Goal: Information Seeking & Learning: Learn about a topic

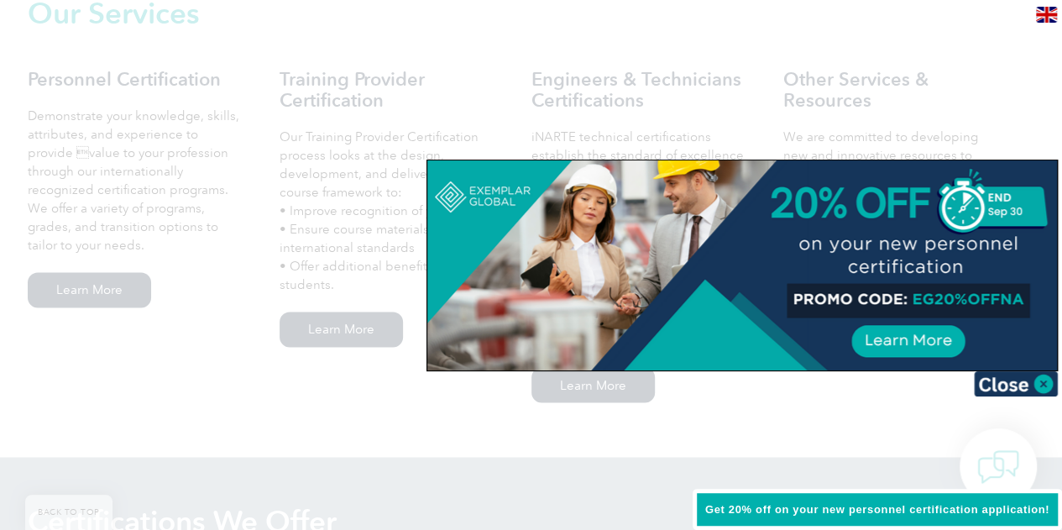
scroll to position [1244, 0]
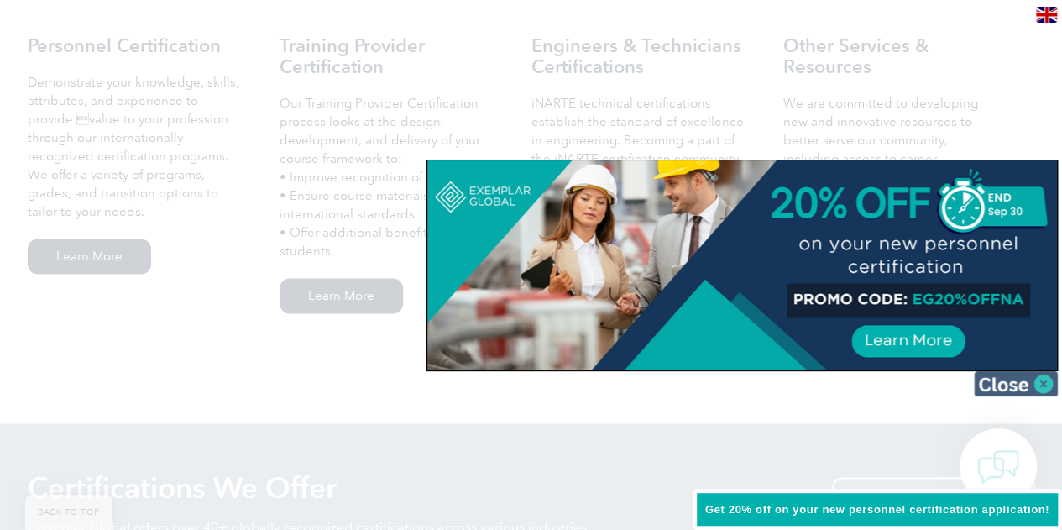
click at [1039, 377] on img at bounding box center [1016, 383] width 84 height 25
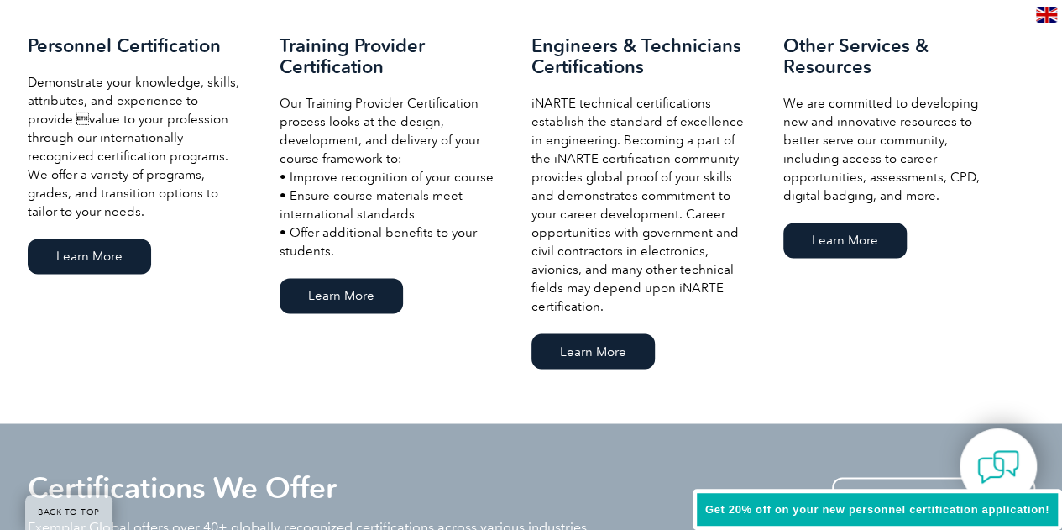
scroll to position [1707, 0]
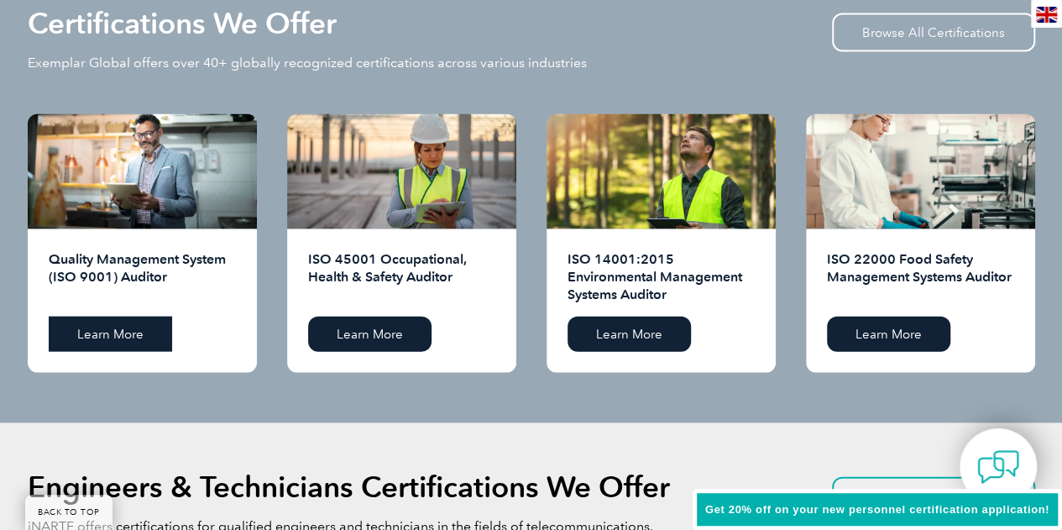
click at [117, 347] on link "Learn More" at bounding box center [110, 333] width 123 height 35
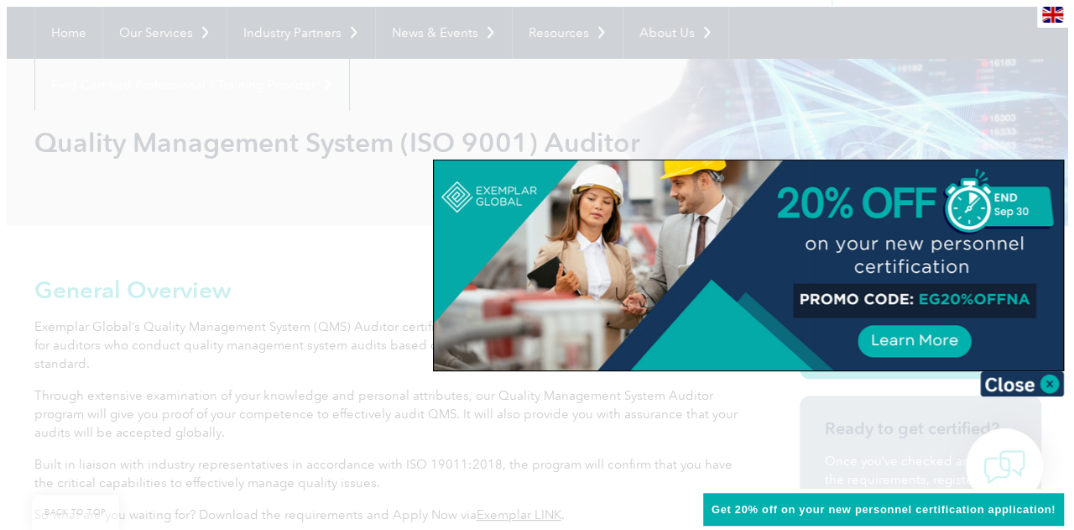
scroll to position [168, 0]
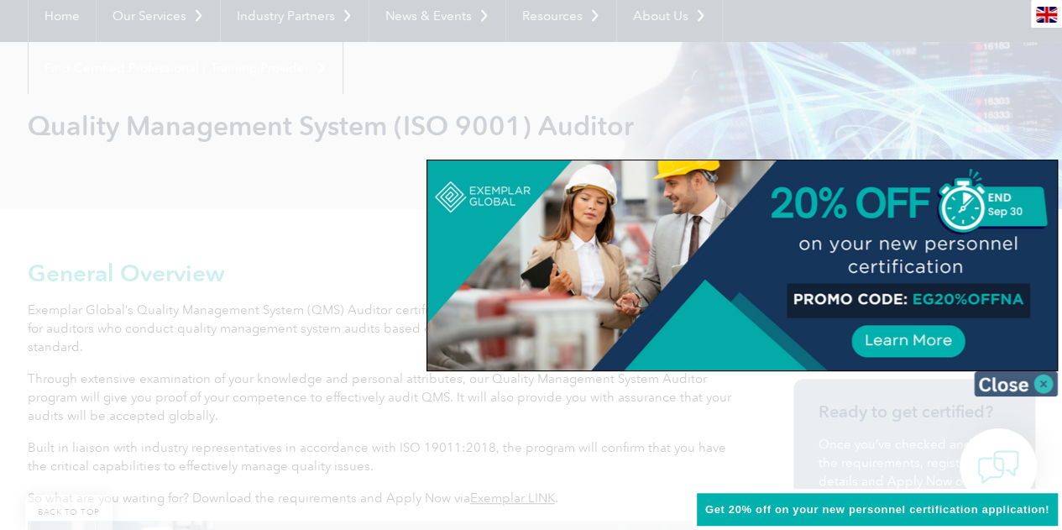
click at [1044, 380] on img at bounding box center [1016, 383] width 84 height 25
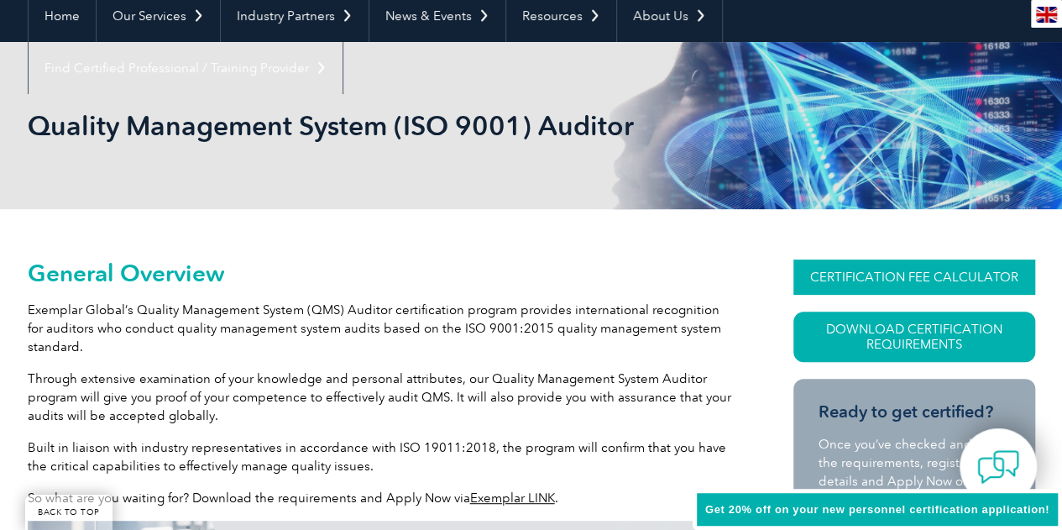
click at [931, 274] on link "CERTIFICATION FEE CALCULATOR" at bounding box center [914, 276] width 242 height 35
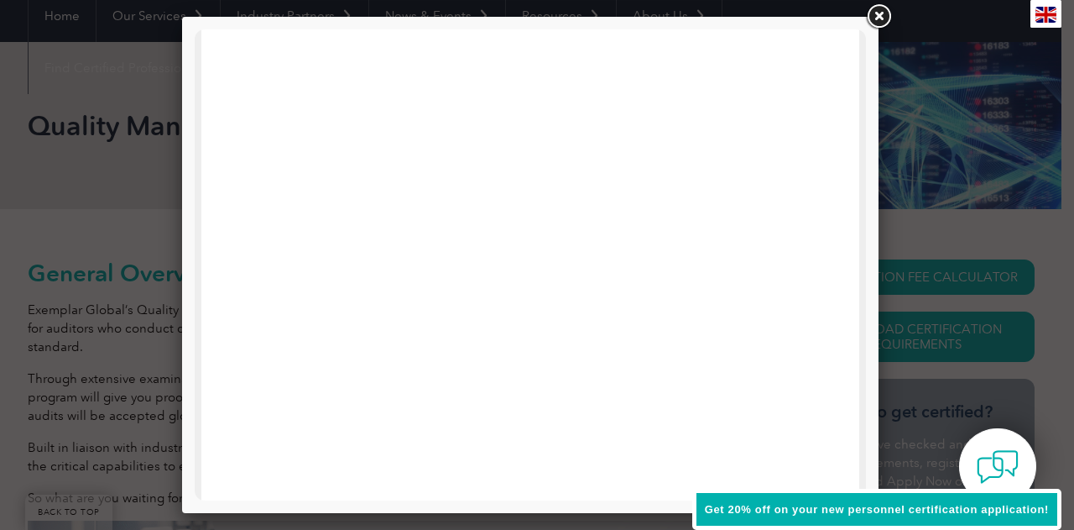
scroll to position [0, 0]
click at [881, 19] on link at bounding box center [879, 17] width 30 height 30
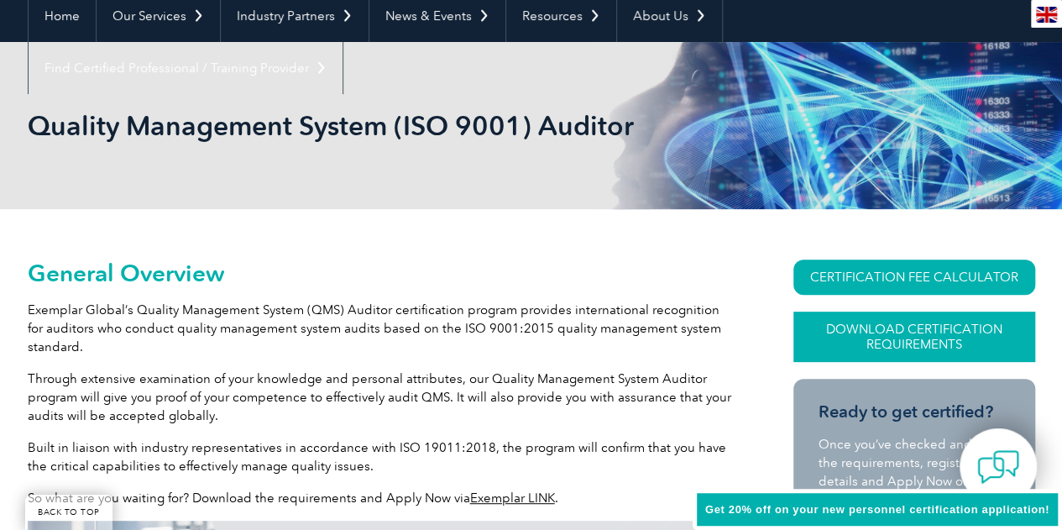
click at [900, 337] on link "Download Certification Requirements" at bounding box center [914, 336] width 242 height 50
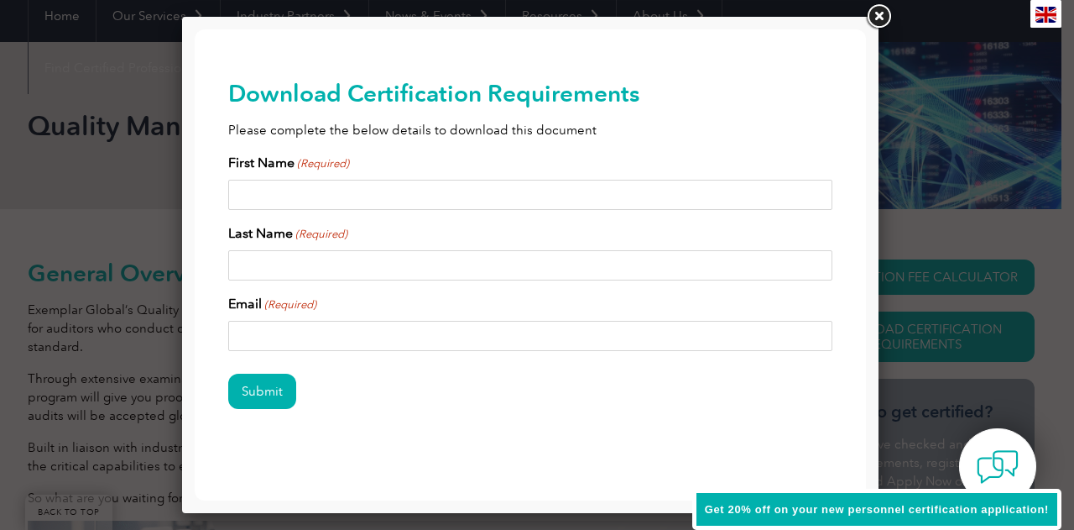
click at [495, 196] on input "First Name (Required)" at bounding box center [530, 195] width 604 height 30
type input "leslie"
type input "laryea"
click at [366, 336] on input "leslielaryea907@gamil.com" at bounding box center [530, 336] width 604 height 30
type input "leslielaryea907@gmail.com"
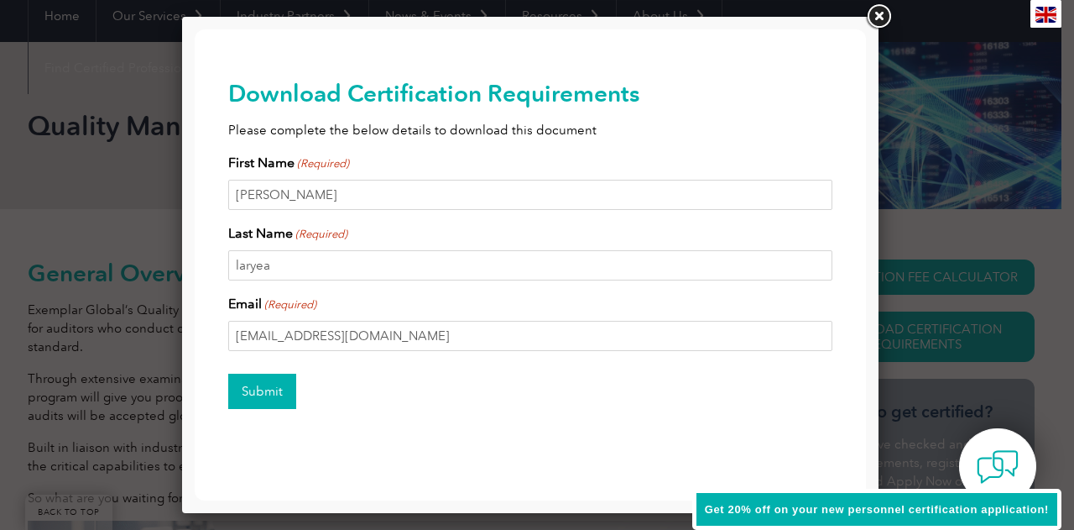
click at [269, 390] on input "Submit" at bounding box center [262, 390] width 68 height 35
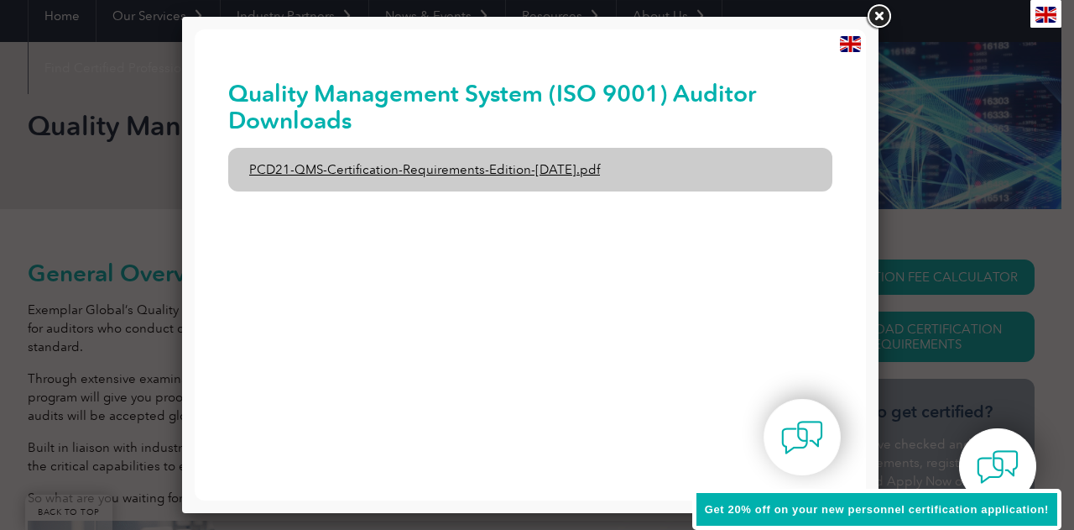
click at [418, 175] on link "PCD21-QMS-Certification-Requirements-Edition-2-April-2022.pdf" at bounding box center [530, 170] width 604 height 44
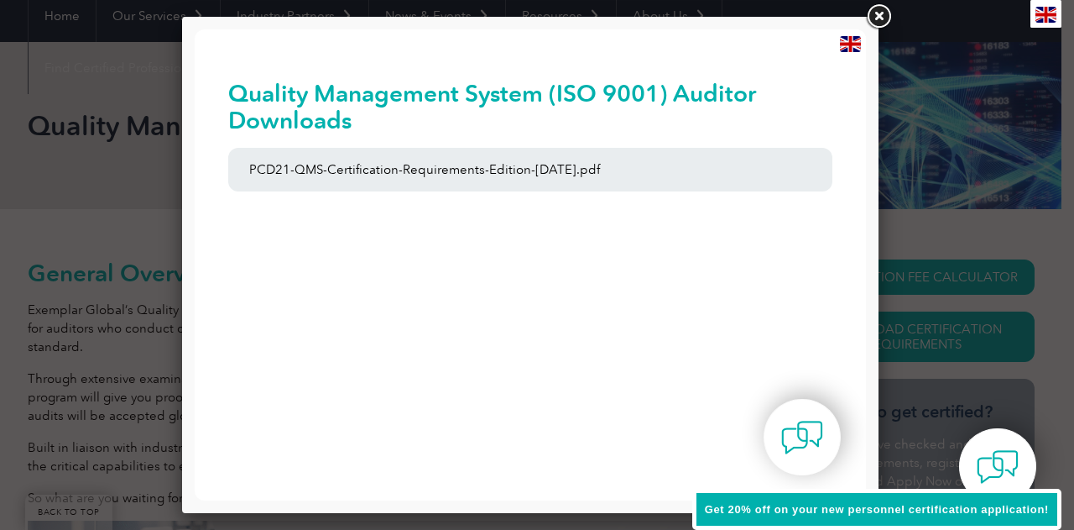
click at [880, 13] on link at bounding box center [879, 17] width 30 height 30
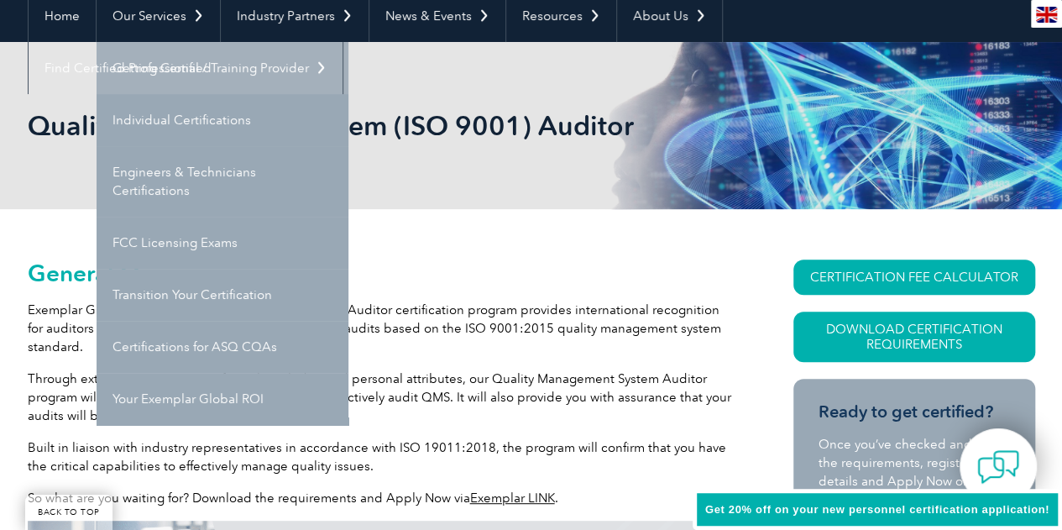
click at [187, 65] on link "Getting Certified" at bounding box center [223, 68] width 252 height 52
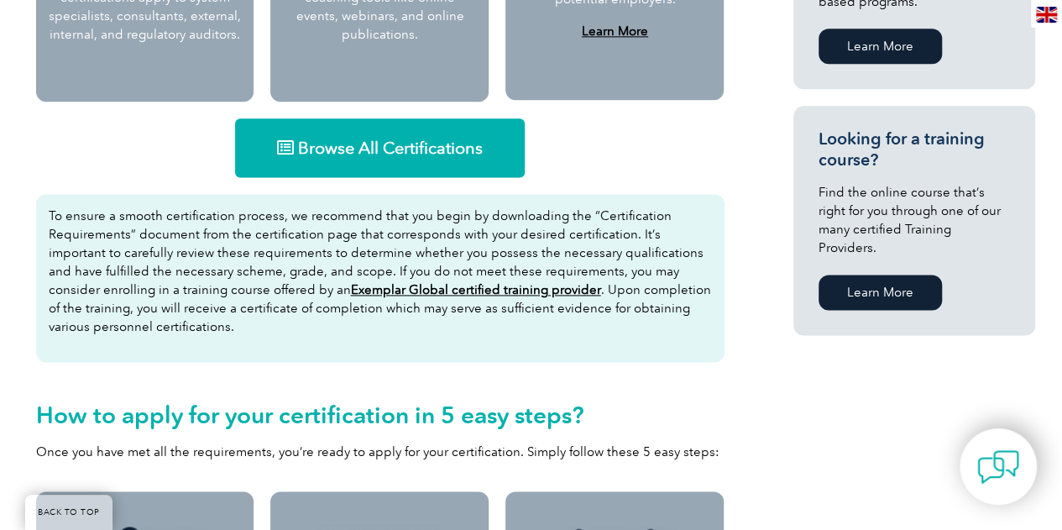
scroll to position [1057, 0]
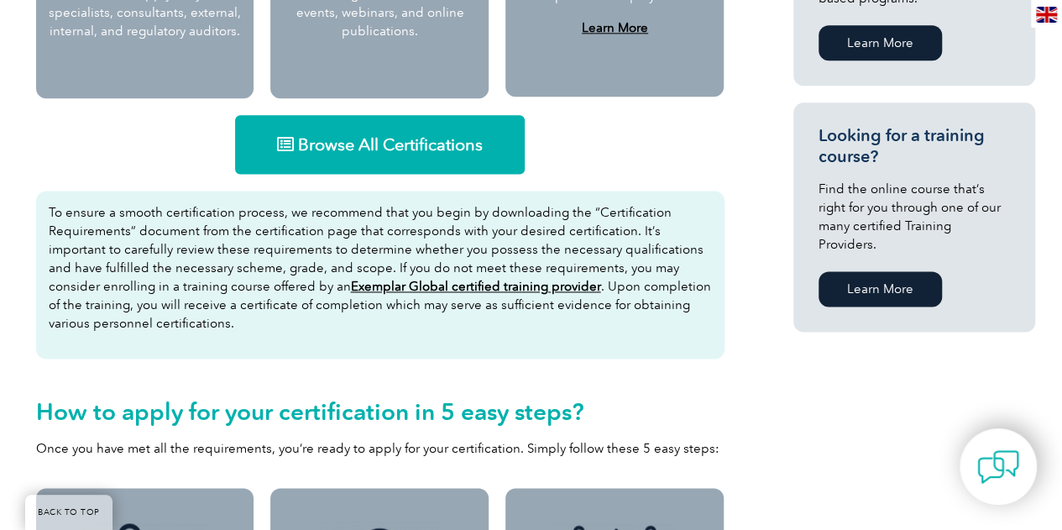
click at [438, 154] on link "Browse All Certifications" at bounding box center [380, 144] width 290 height 59
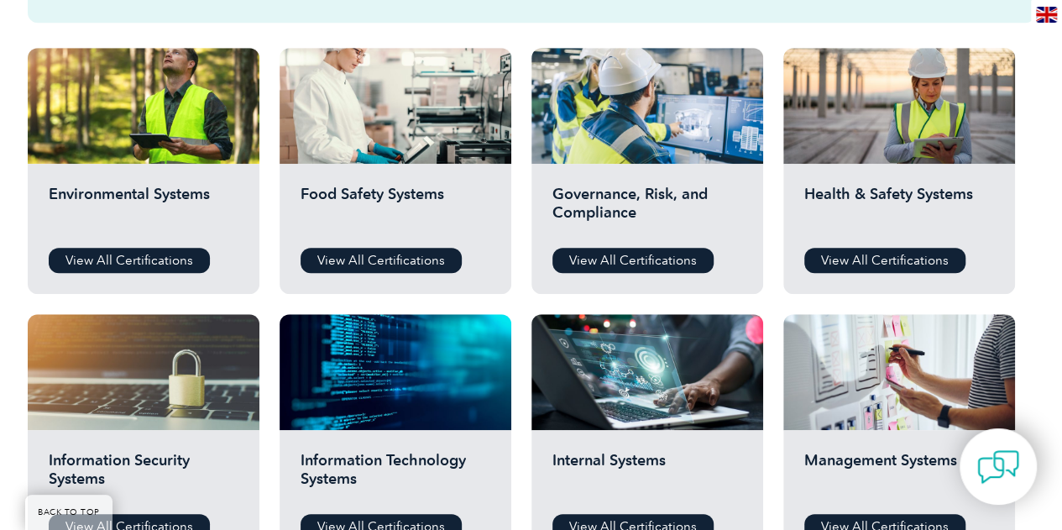
drag, startPoint x: 1073, startPoint y: 107, endPoint x: 1073, endPoint y: 231, distance: 123.4
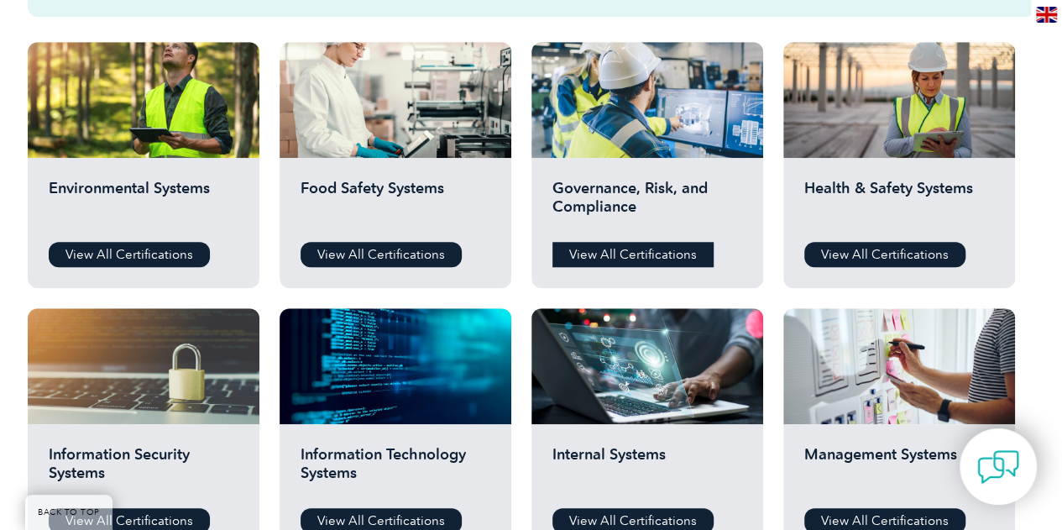
click at [624, 255] on link "View All Certifications" at bounding box center [632, 254] width 161 height 25
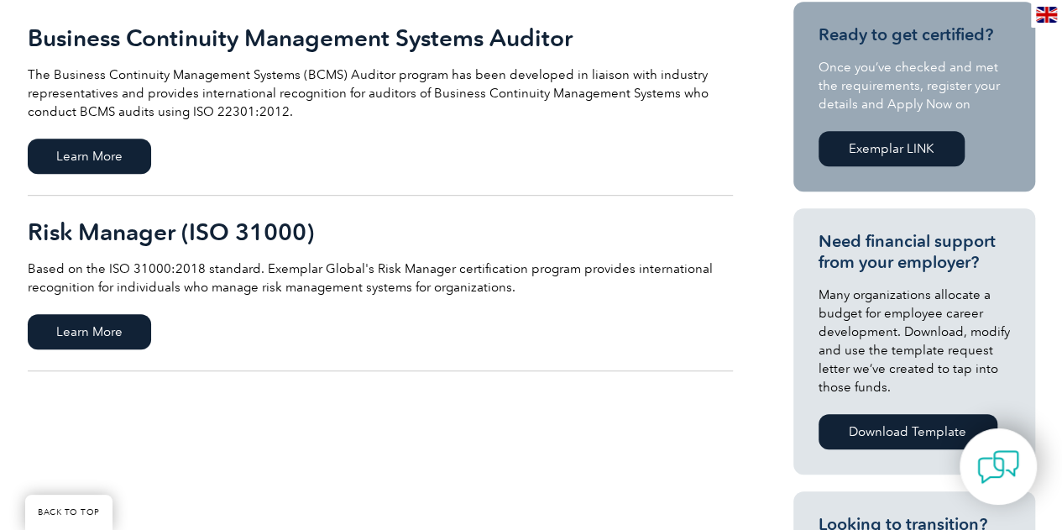
scroll to position [423, 0]
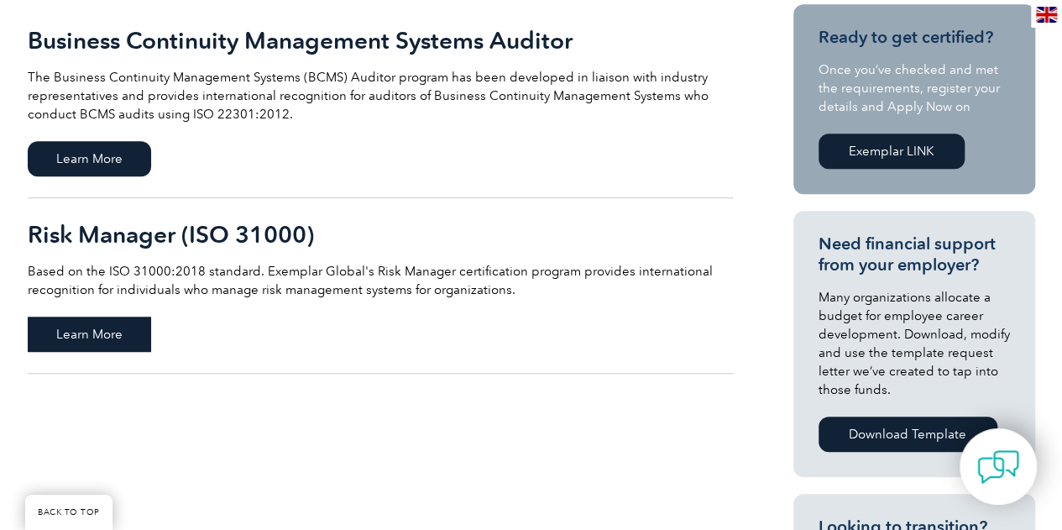
click at [95, 332] on span "Learn More" at bounding box center [89, 333] width 123 height 35
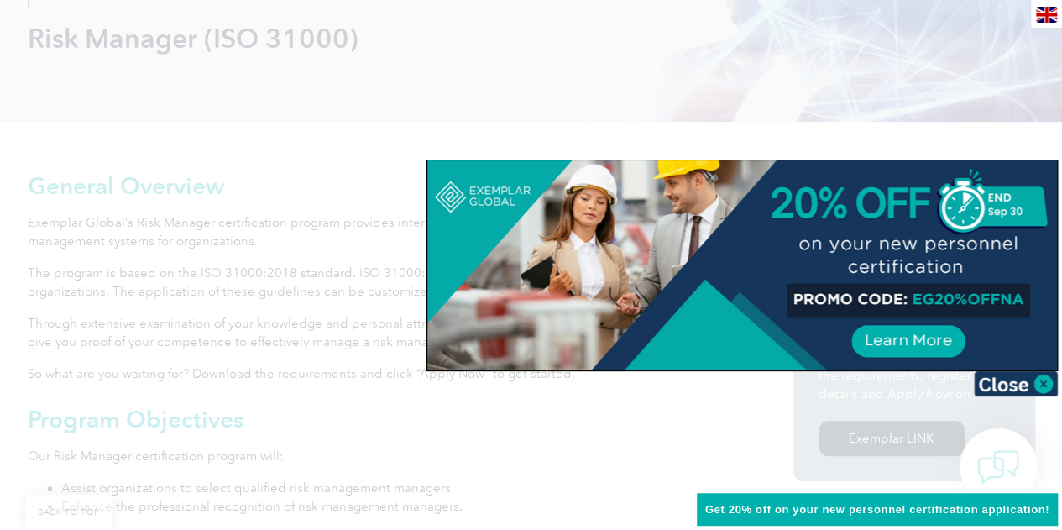
scroll to position [171, 0]
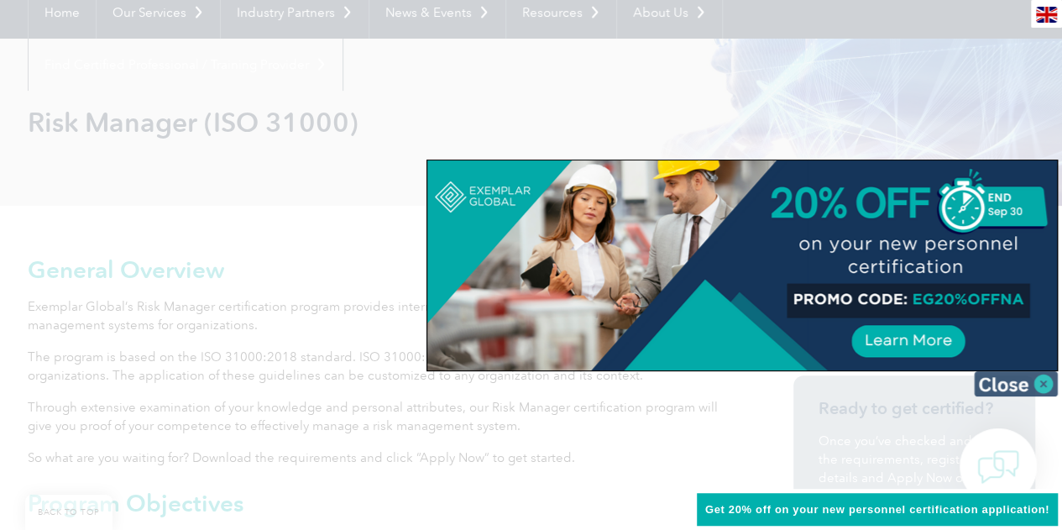
click at [1047, 379] on img at bounding box center [1016, 383] width 84 height 25
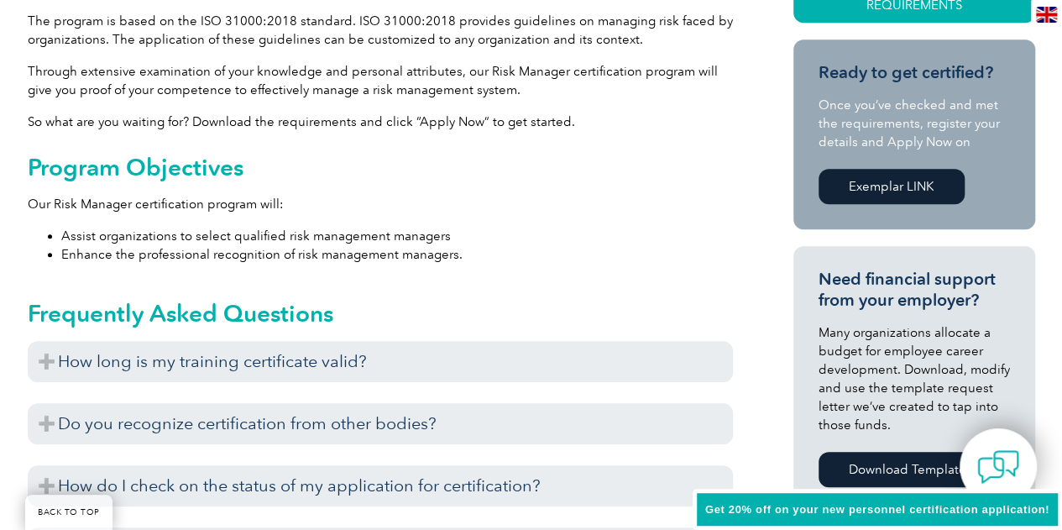
scroll to position [523, 0]
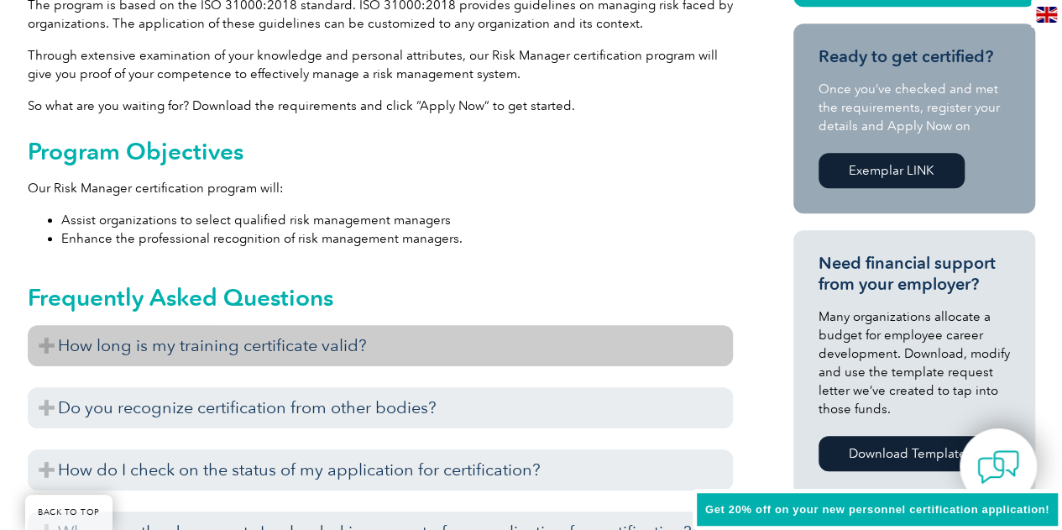
click at [541, 350] on h3 "How long is my training certificate valid?" at bounding box center [380, 345] width 705 height 41
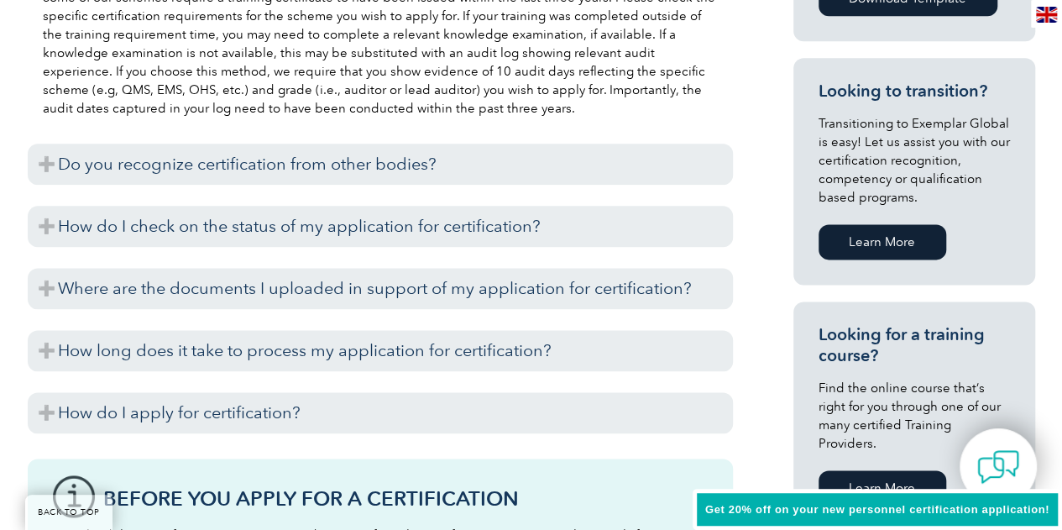
scroll to position [991, 0]
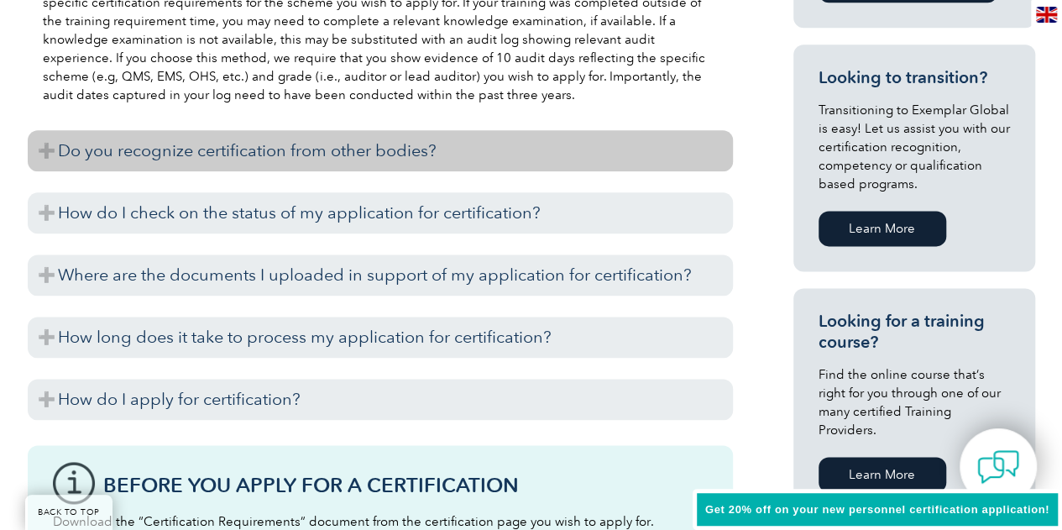
click at [462, 164] on h3 "Do you recognize certification from other bodies?" at bounding box center [380, 150] width 705 height 41
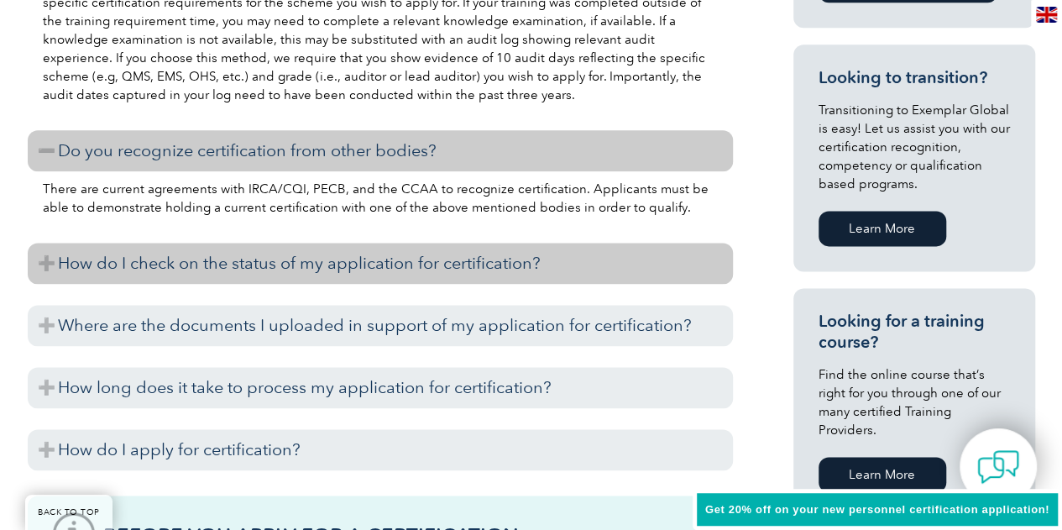
click at [479, 251] on h3 "How do I check on the status of my application for certification?" at bounding box center [380, 263] width 705 height 41
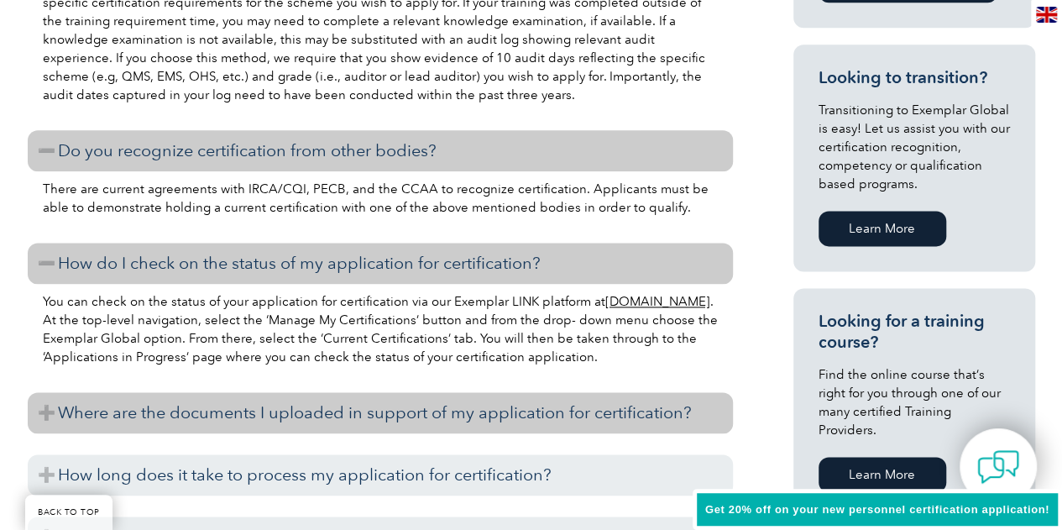
click at [487, 418] on h3 "Where are the documents I uploaded in support of my application for certificati…" at bounding box center [380, 412] width 705 height 41
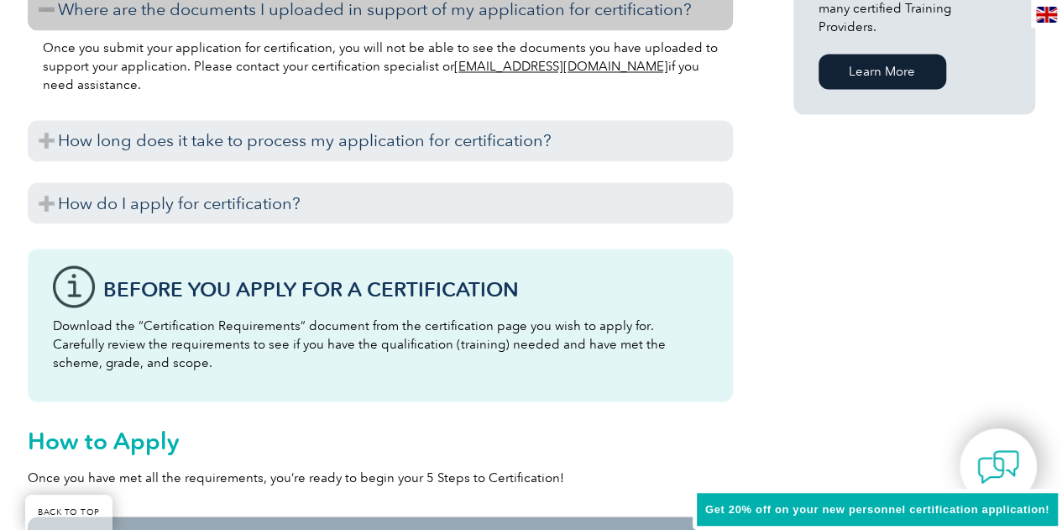
scroll to position [1428, 0]
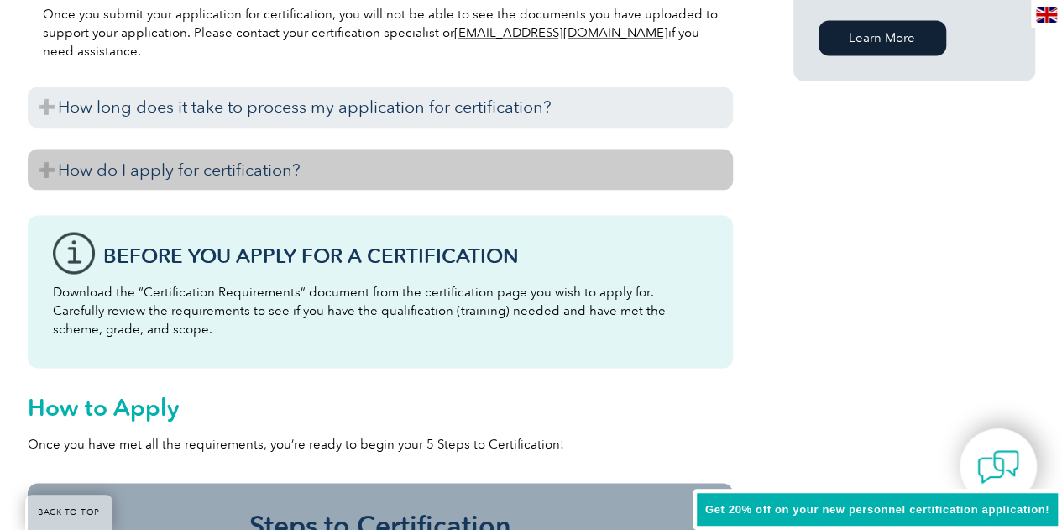
click at [386, 175] on h3 "How do I apply for certification?" at bounding box center [380, 169] width 705 height 41
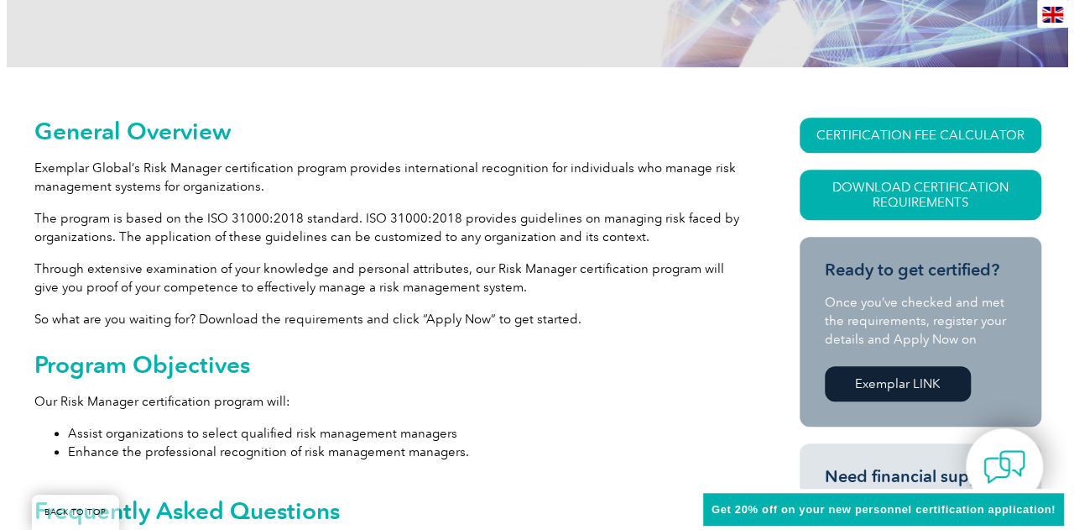
scroll to position [314, 0]
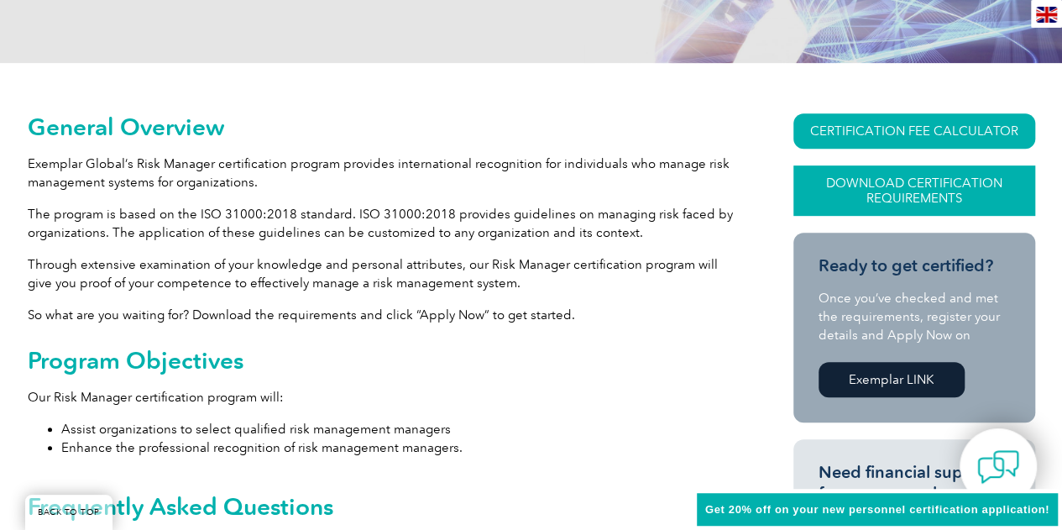
click at [920, 197] on link "Download Certification Requirements" at bounding box center [914, 190] width 242 height 50
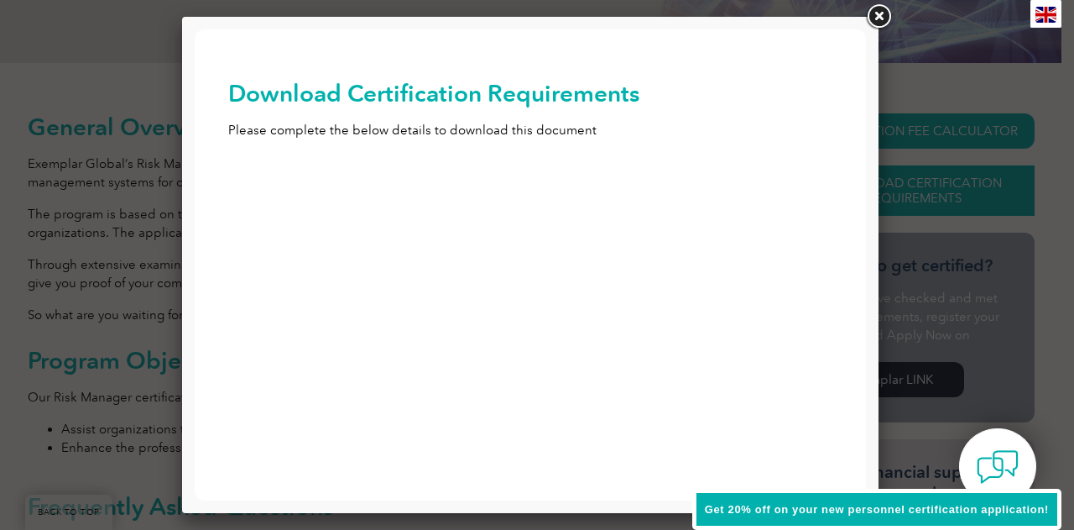
scroll to position [0, 0]
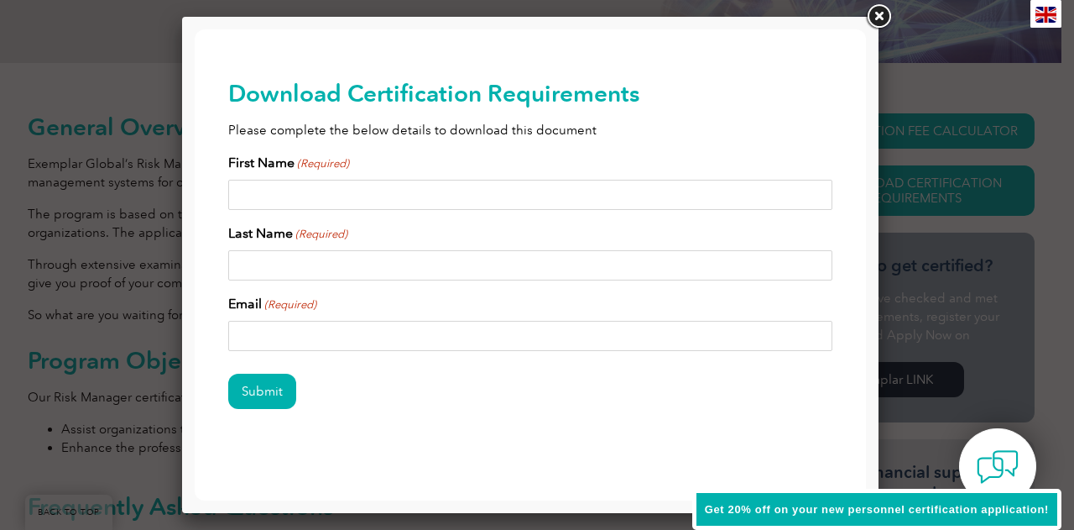
click at [574, 206] on input "First Name (Required)" at bounding box center [530, 195] width 604 height 30
type input "leslie"
type input "laryea"
type input "leslielaryea907@gmail.com"
click at [228, 373] on input "Submit" at bounding box center [262, 390] width 68 height 35
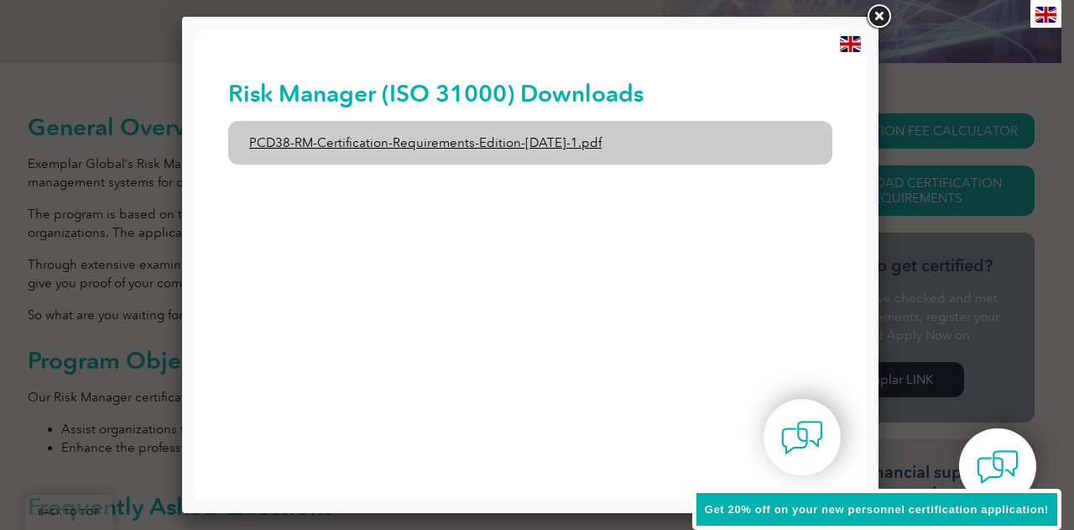
click at [530, 152] on link "PCD38-RM-Certification-Requirements-Edition-1-June-2020-1.pdf" at bounding box center [530, 143] width 604 height 44
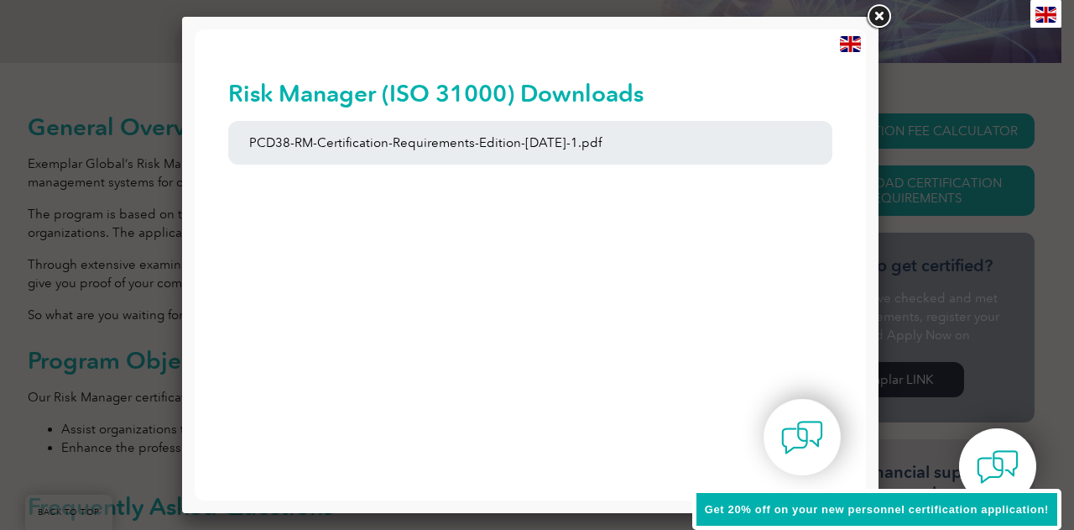
click at [883, 11] on link at bounding box center [879, 17] width 30 height 30
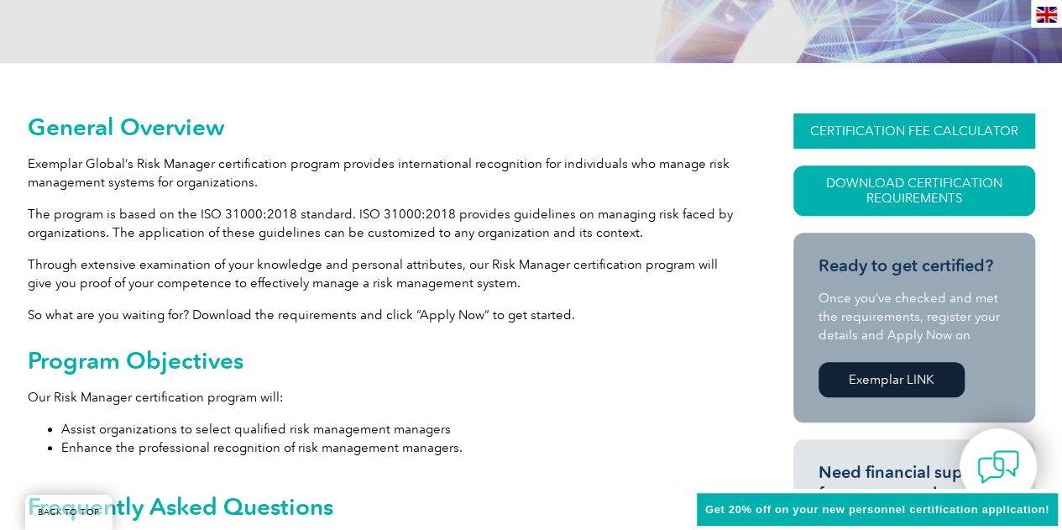
click at [870, 131] on link "CERTIFICATION FEE CALCULATOR" at bounding box center [914, 130] width 242 height 35
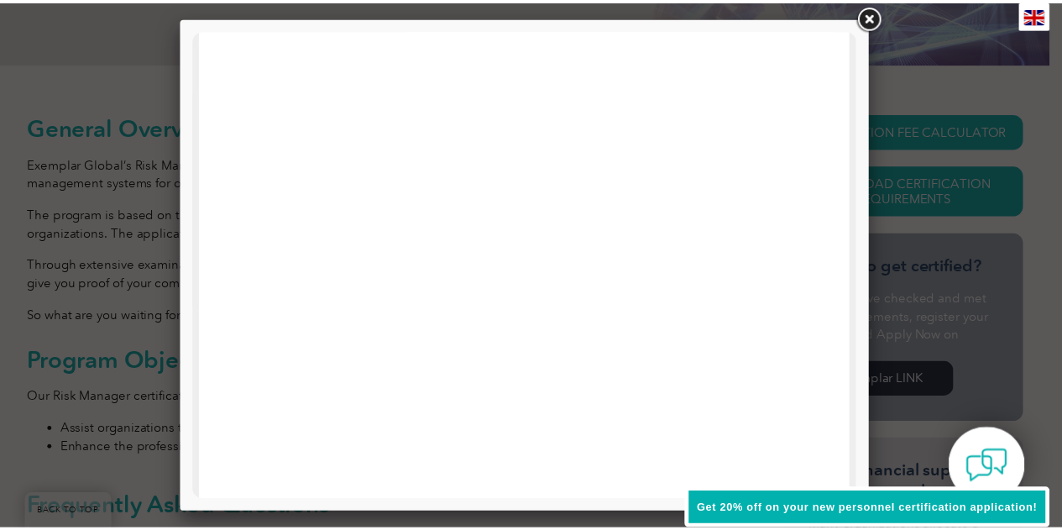
scroll to position [833, 0]
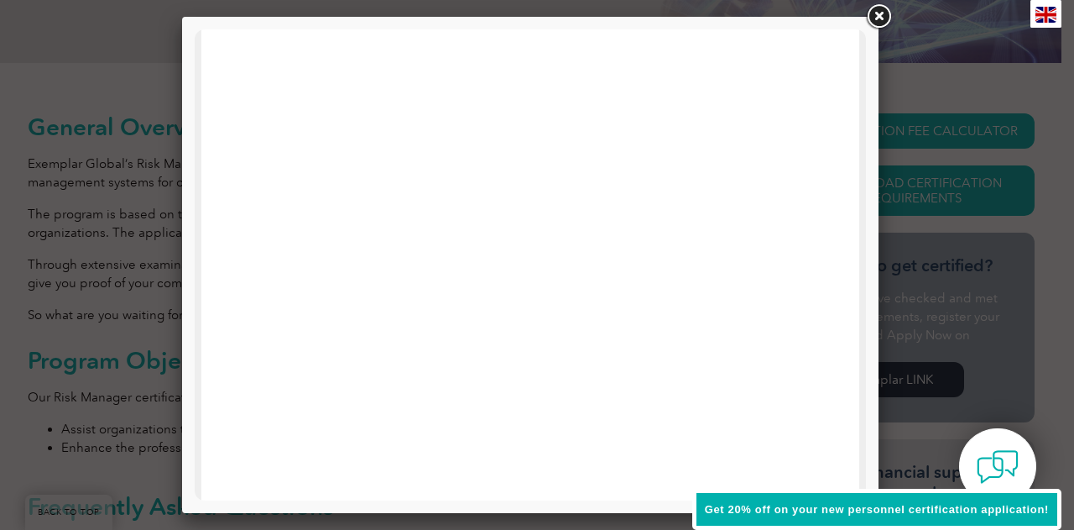
drag, startPoint x: 861, startPoint y: 241, endPoint x: 1073, endPoint y: 519, distance: 349.2
click at [886, 13] on link at bounding box center [879, 17] width 30 height 30
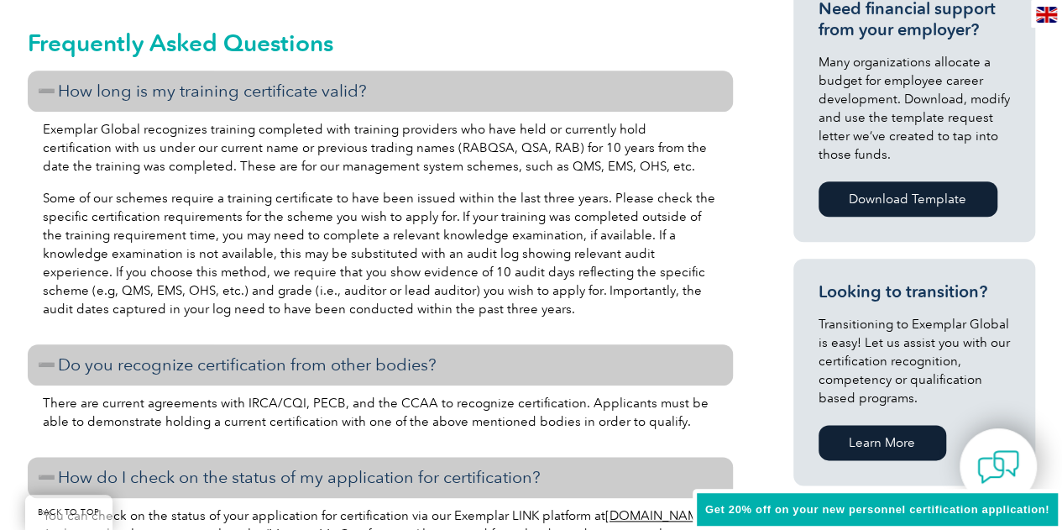
scroll to position [0, 0]
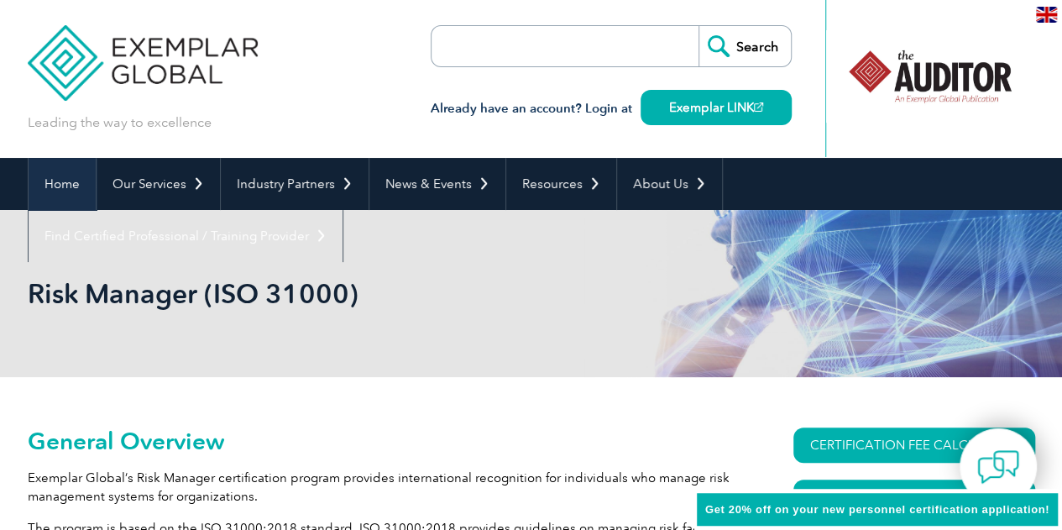
click at [67, 178] on link "Home" at bounding box center [62, 184] width 67 height 52
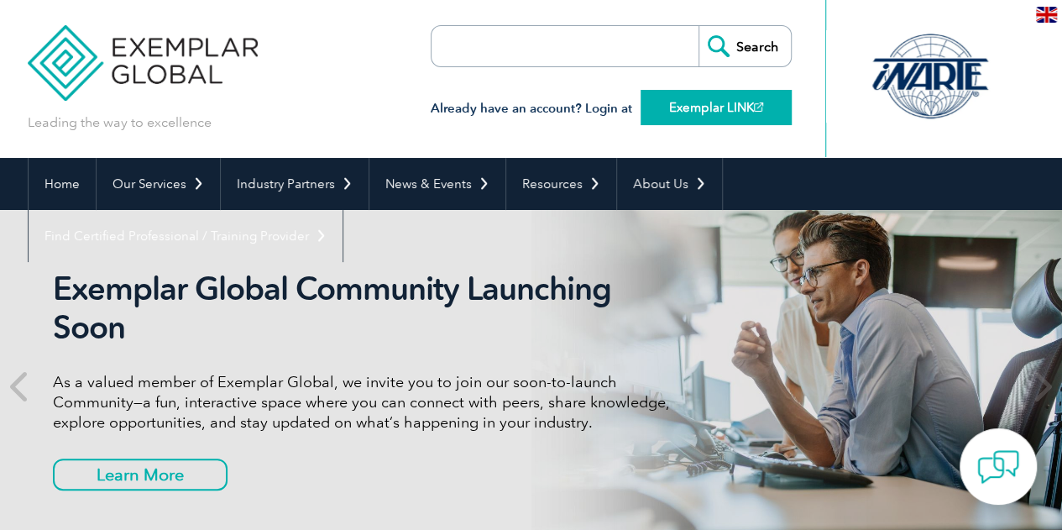
click at [707, 114] on link "Exemplar LINK" at bounding box center [715, 107] width 151 height 35
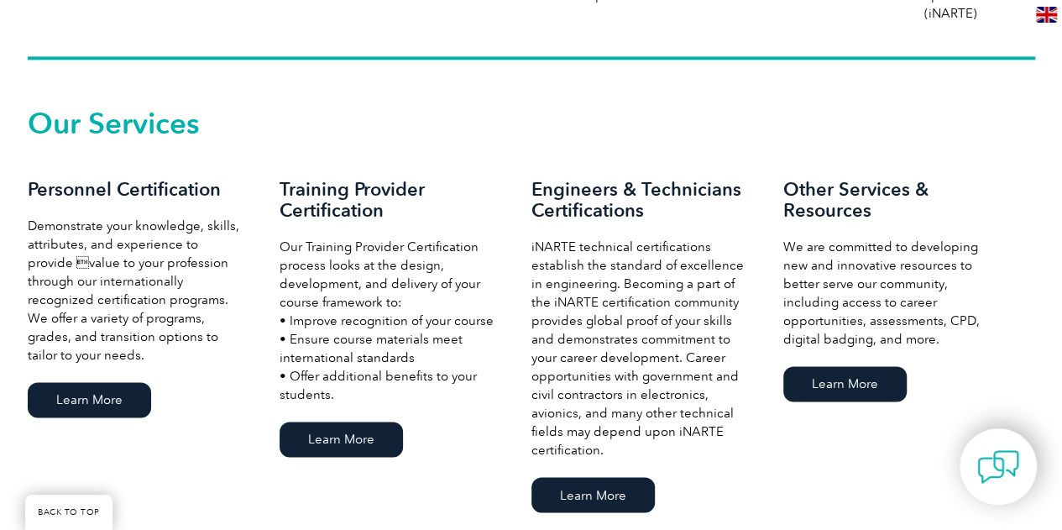
scroll to position [1111, 0]
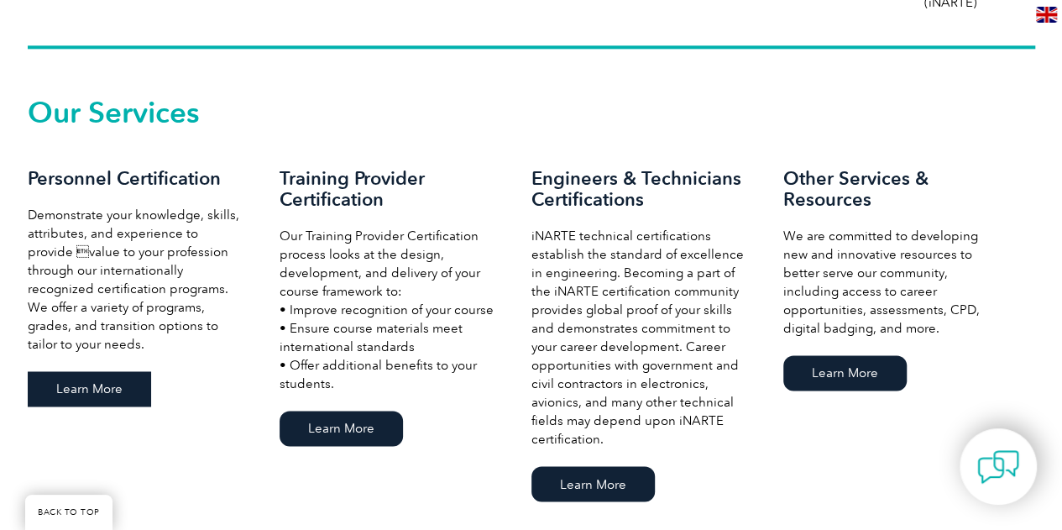
click at [101, 398] on link "Learn More" at bounding box center [89, 388] width 123 height 35
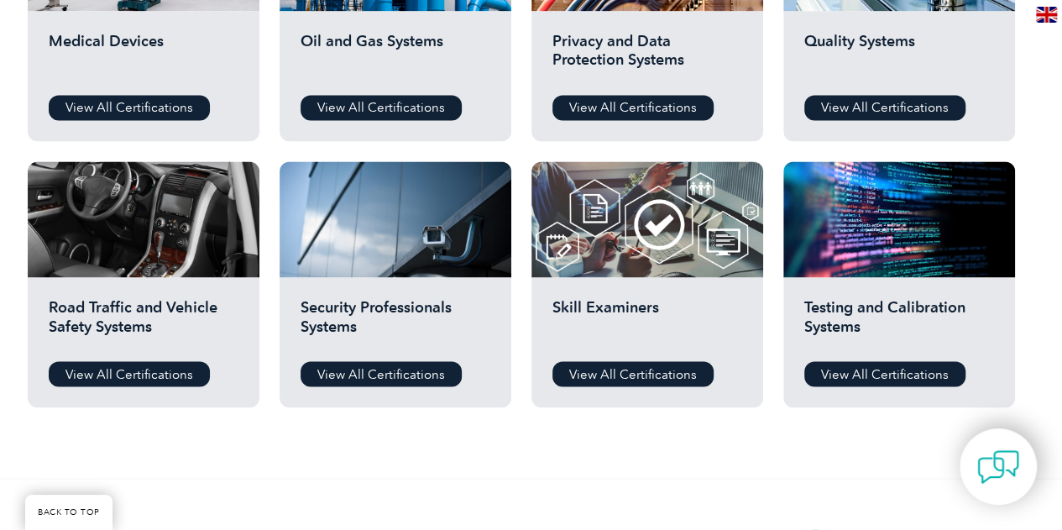
scroll to position [1284, 0]
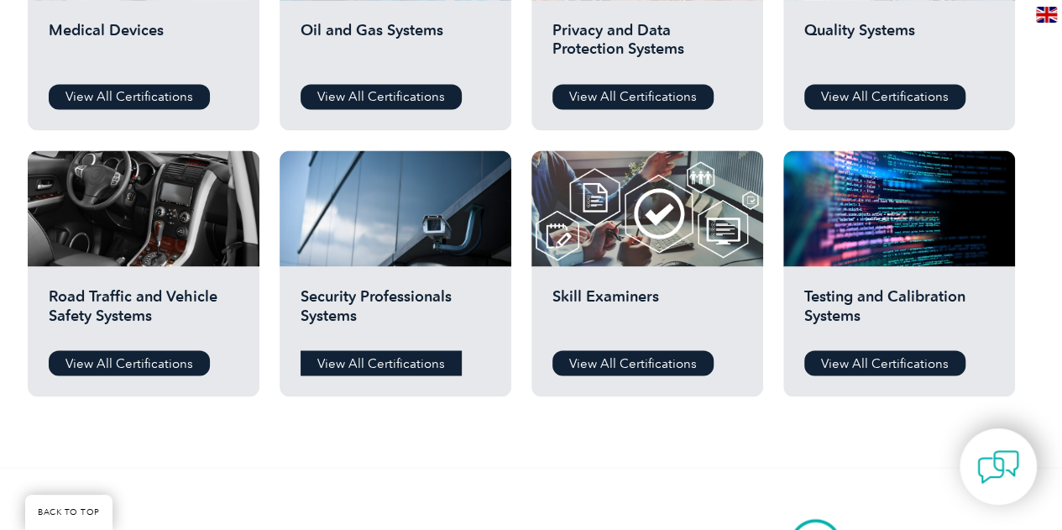
click at [411, 356] on link "View All Certifications" at bounding box center [380, 362] width 161 height 25
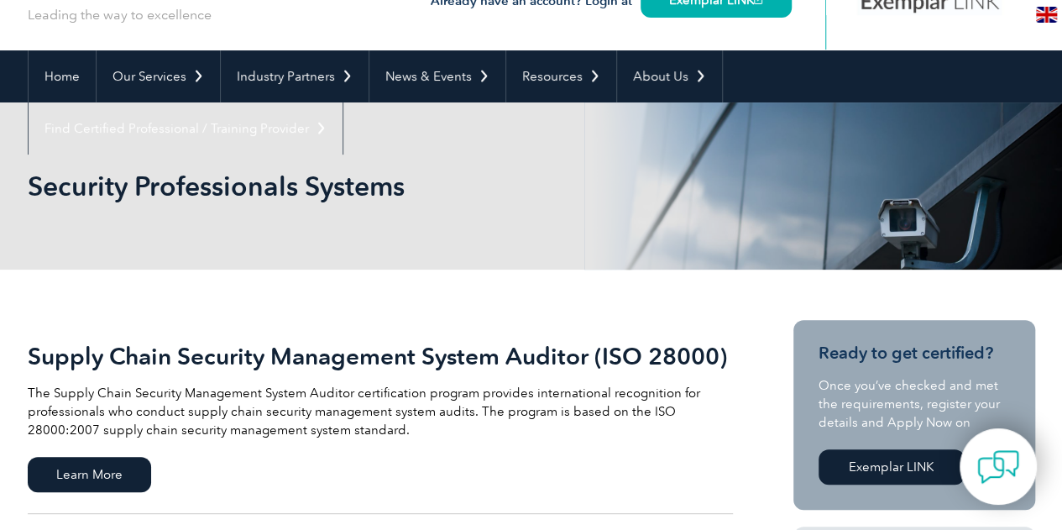
scroll to position [103, 0]
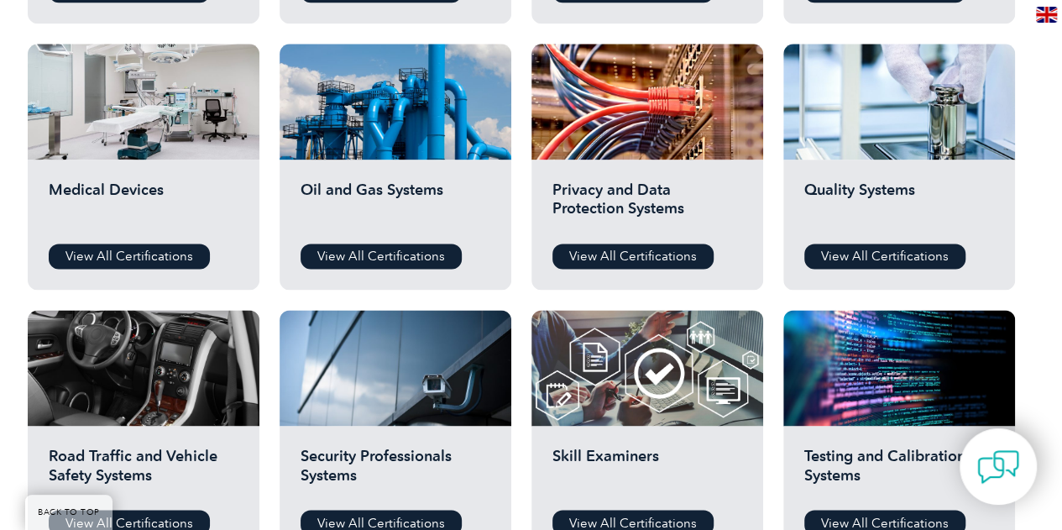
scroll to position [1116, 0]
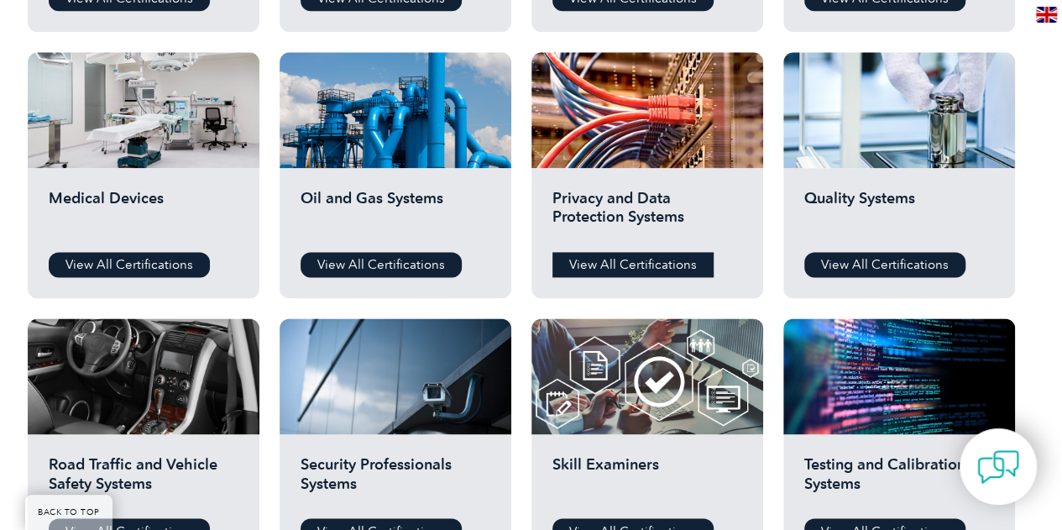
click at [640, 263] on link "View All Certifications" at bounding box center [632, 264] width 161 height 25
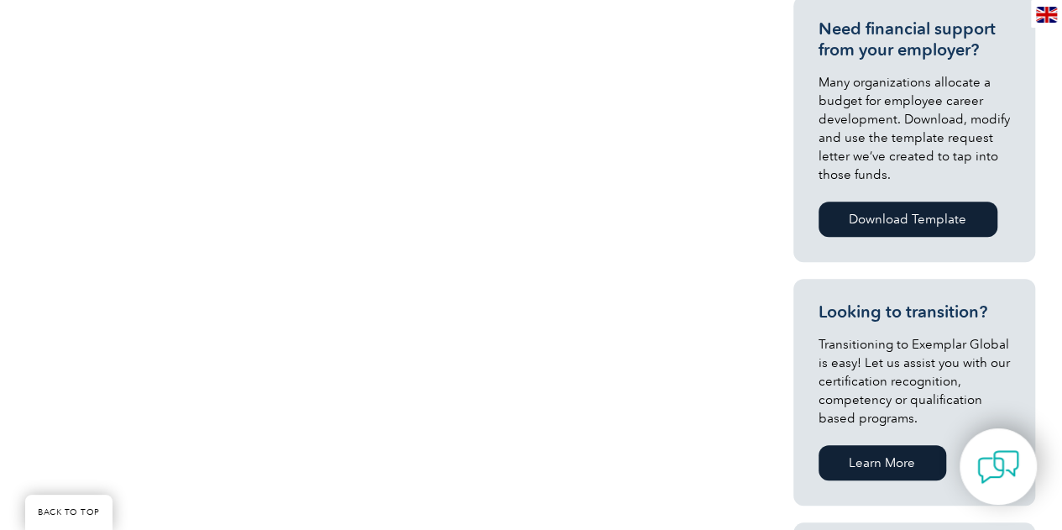
scroll to position [175, 0]
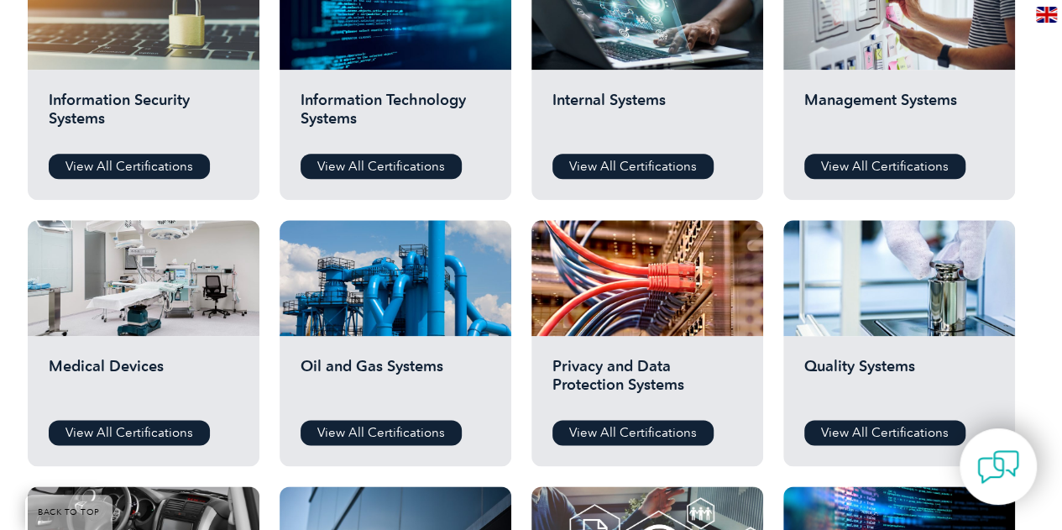
scroll to position [916, 0]
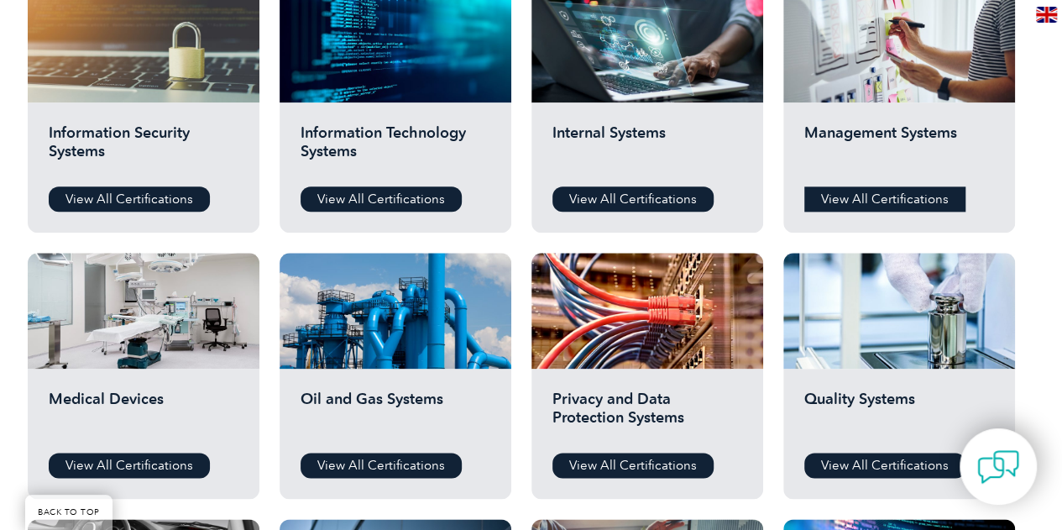
click at [928, 187] on link "View All Certifications" at bounding box center [884, 198] width 161 height 25
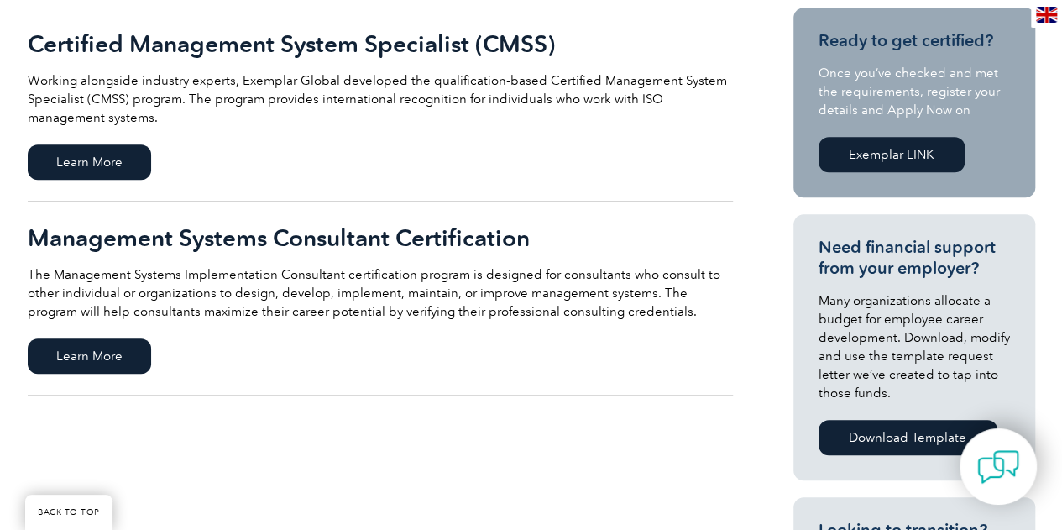
scroll to position [425, 0]
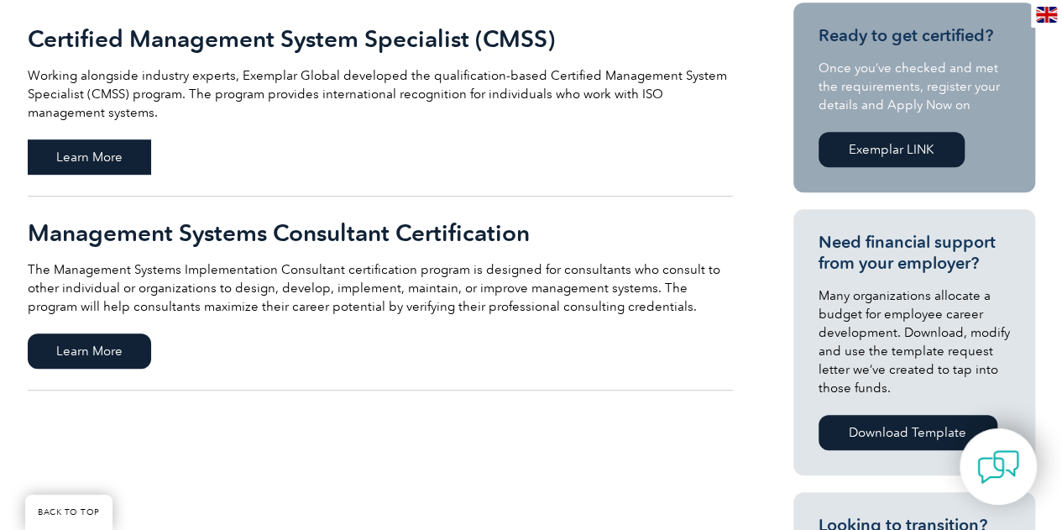
click at [128, 158] on span "Learn More" at bounding box center [89, 156] width 123 height 35
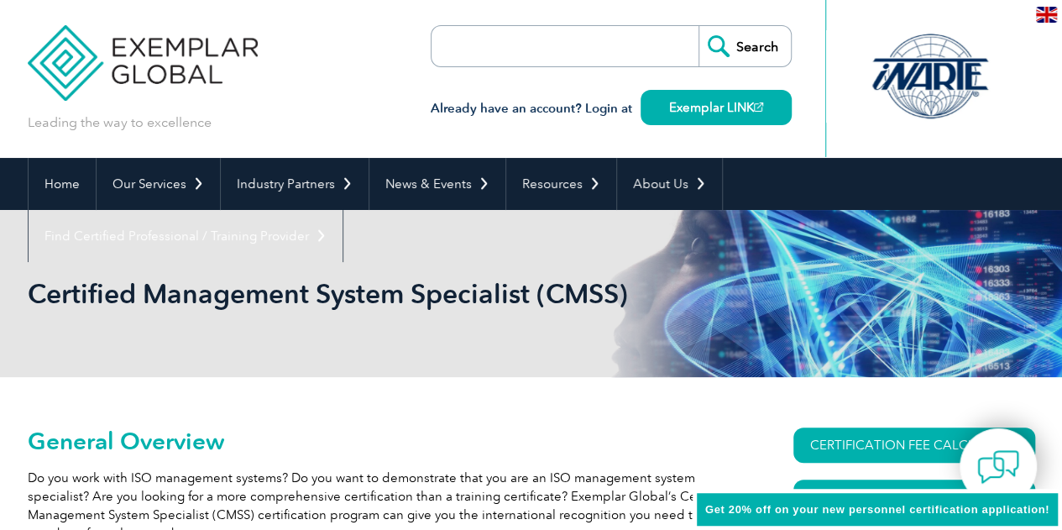
scroll to position [463, 0]
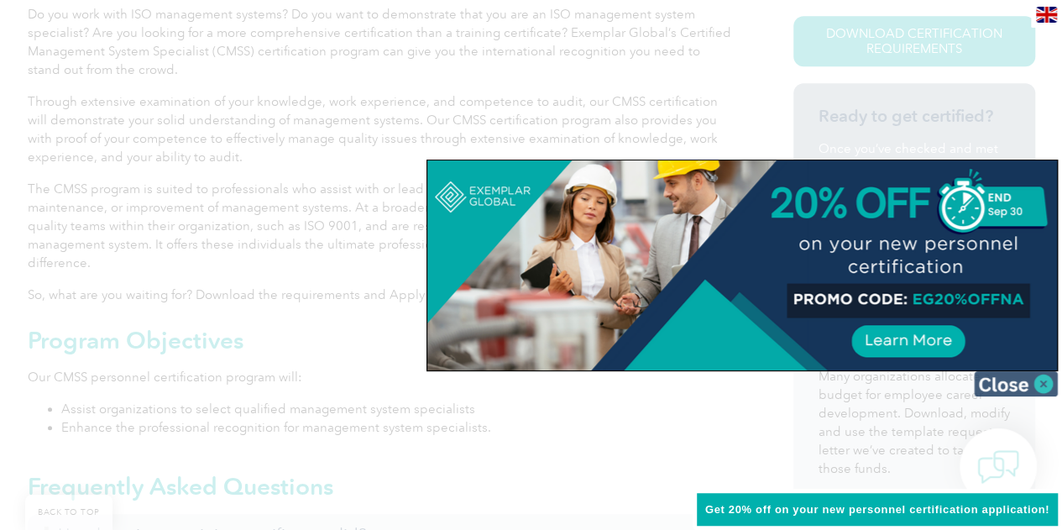
click at [1042, 380] on img at bounding box center [1016, 383] width 84 height 25
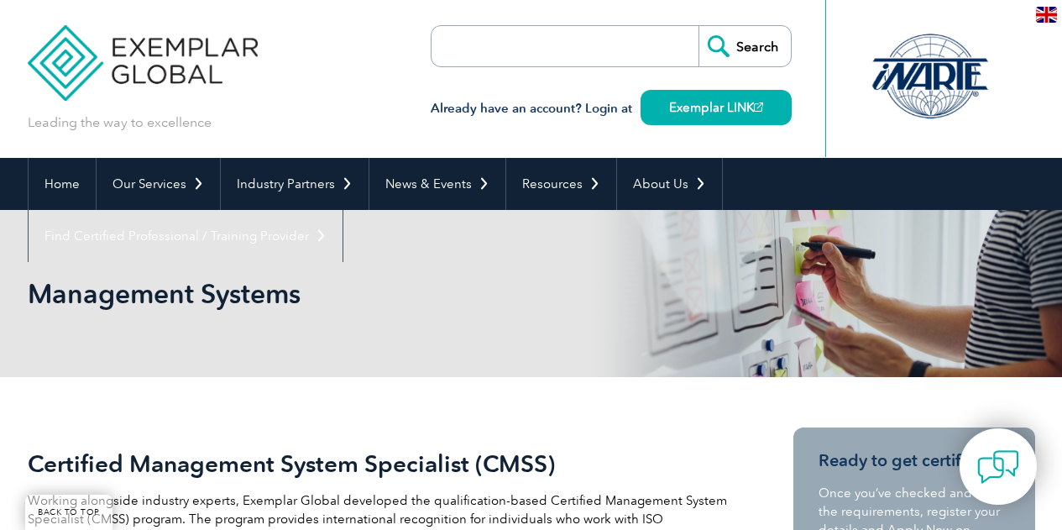
scroll to position [425, 0]
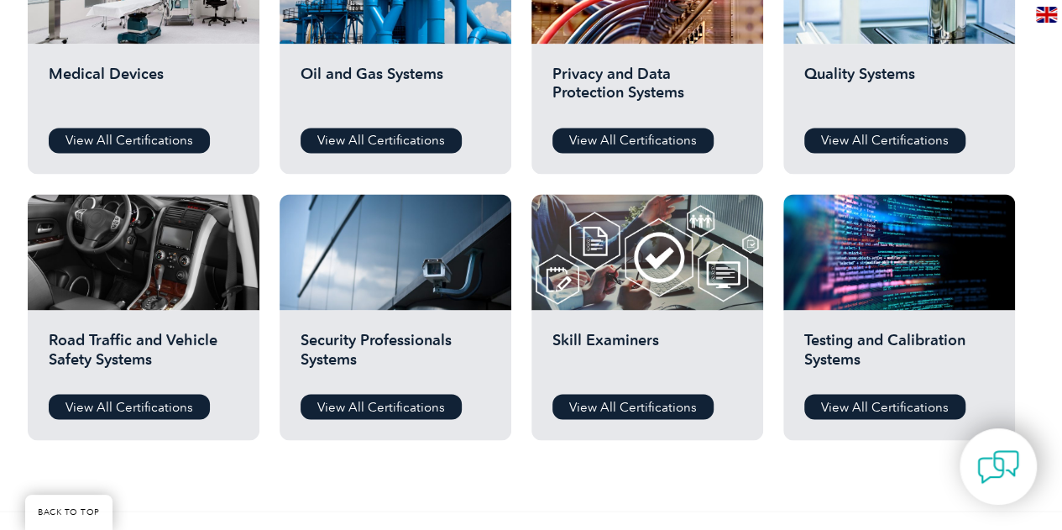
scroll to position [1285, 0]
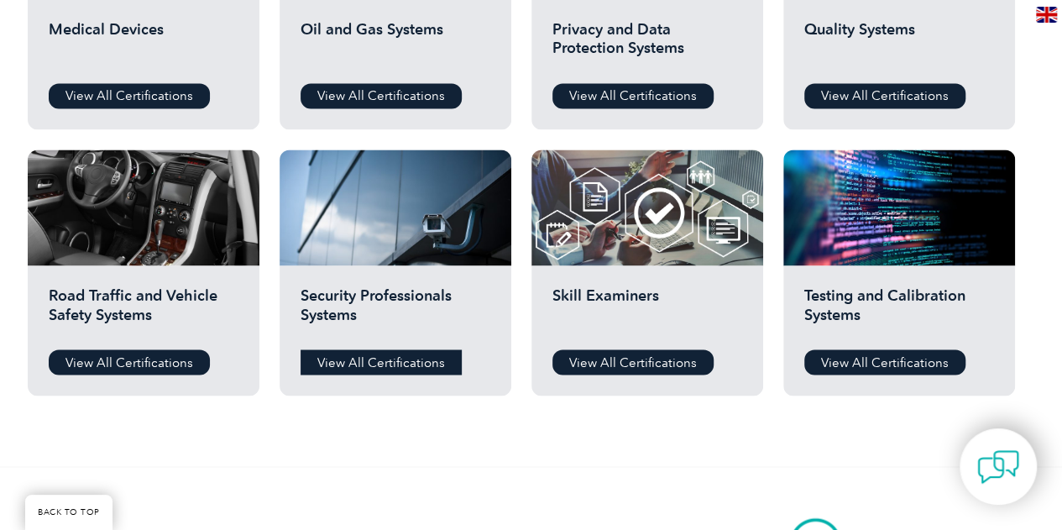
click at [386, 365] on link "View All Certifications" at bounding box center [380, 361] width 161 height 25
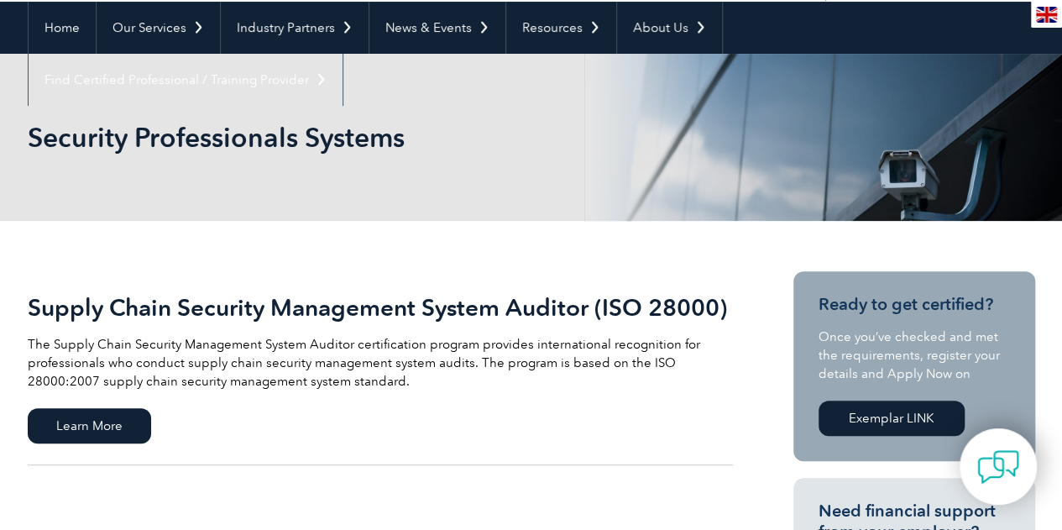
scroll to position [168, 0]
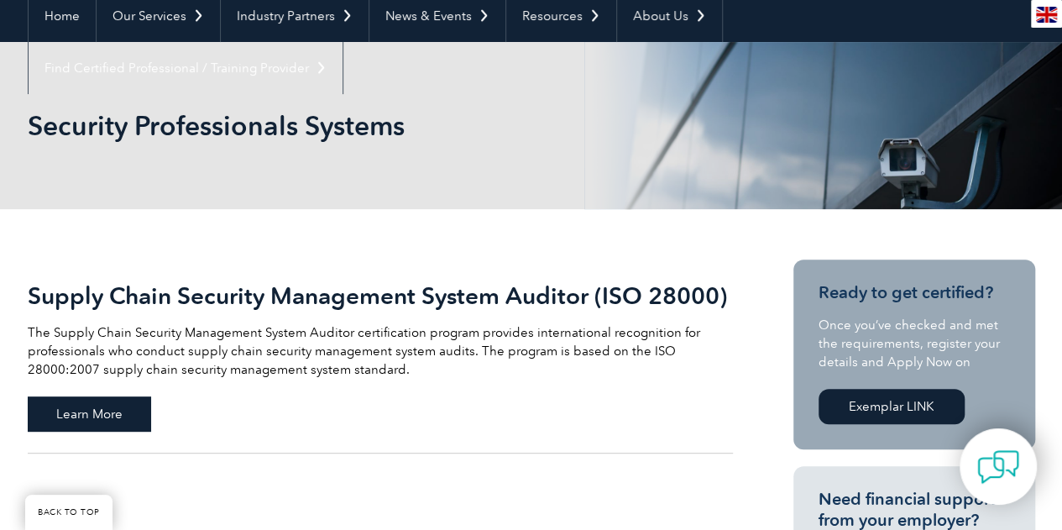
click at [86, 419] on span "Learn More" at bounding box center [89, 413] width 123 height 35
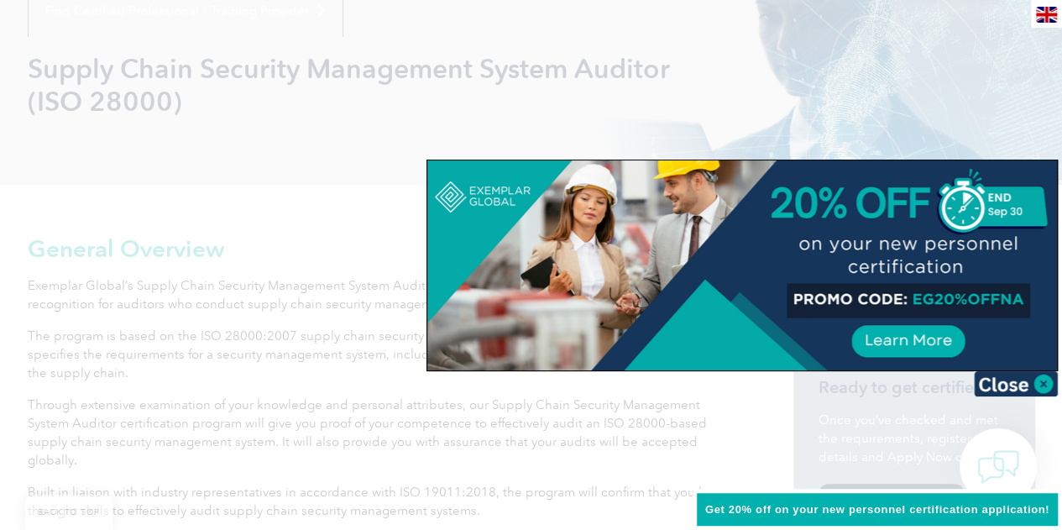
scroll to position [235, 0]
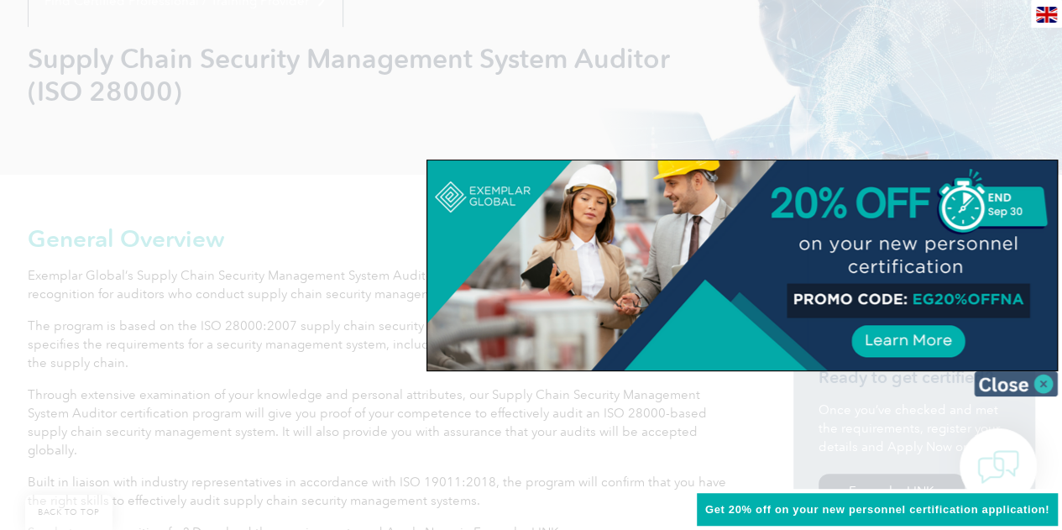
click at [1039, 382] on img at bounding box center [1016, 383] width 84 height 25
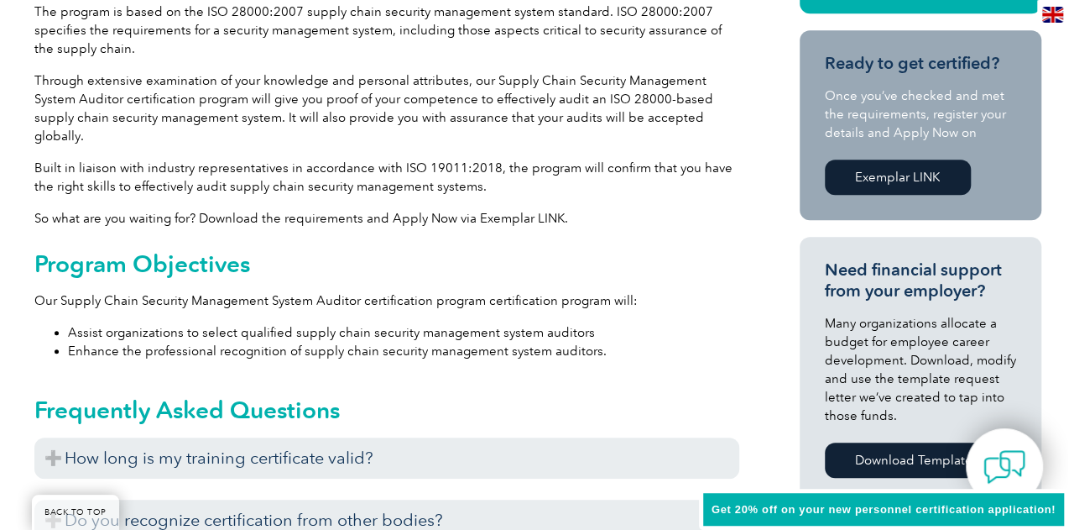
scroll to position [289, 0]
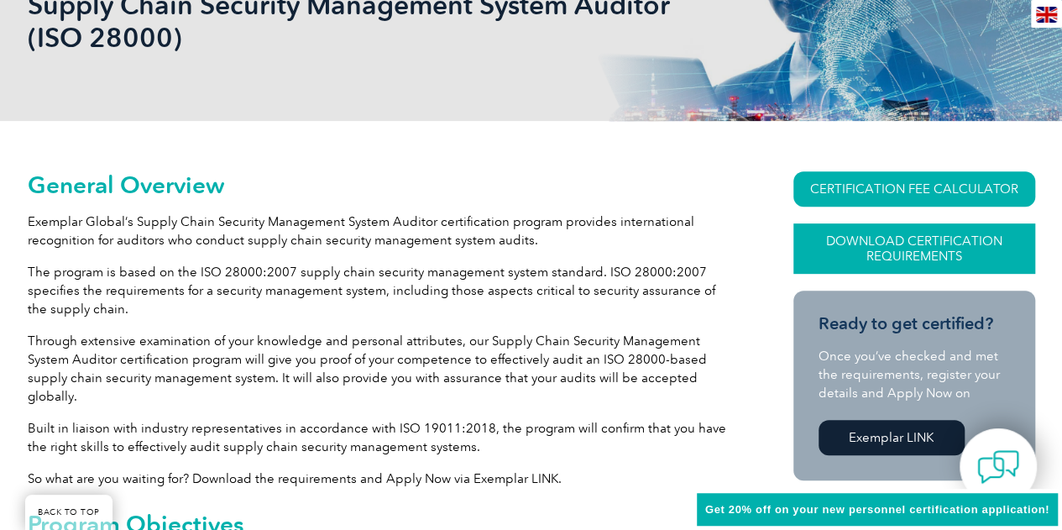
click at [895, 243] on link "Download Certification Requirements" at bounding box center [914, 248] width 242 height 50
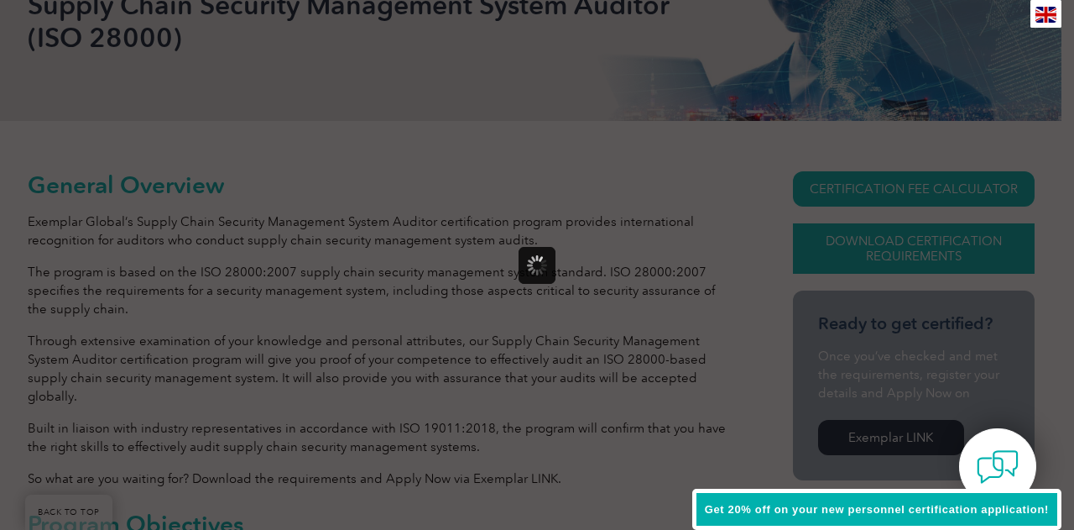
scroll to position [0, 0]
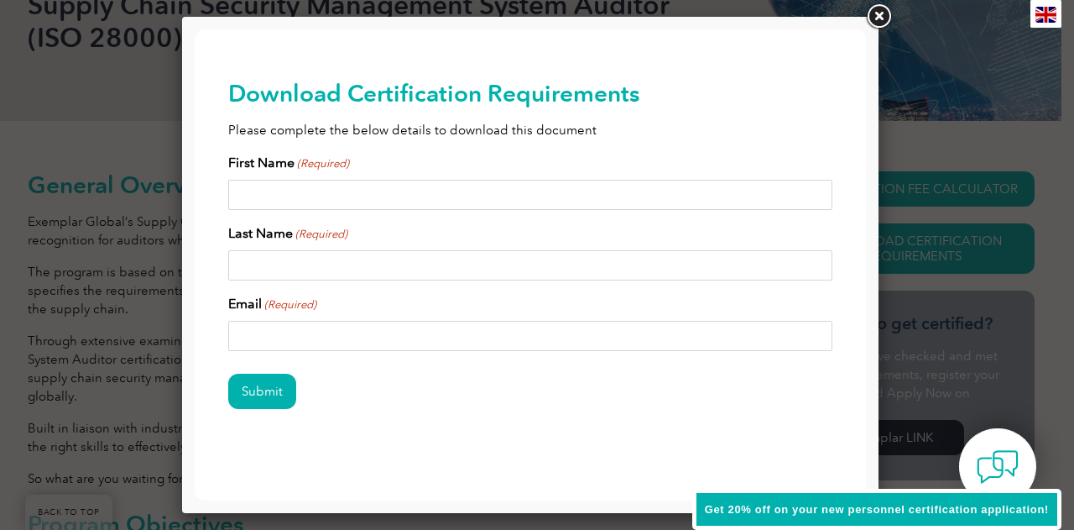
click at [539, 198] on input "First Name (Required)" at bounding box center [530, 195] width 604 height 30
type input "[PERSON_NAME]"
type input "laryea"
type input "[EMAIL_ADDRESS][DOMAIN_NAME]"
click at [282, 390] on input "Submit" at bounding box center [262, 390] width 68 height 35
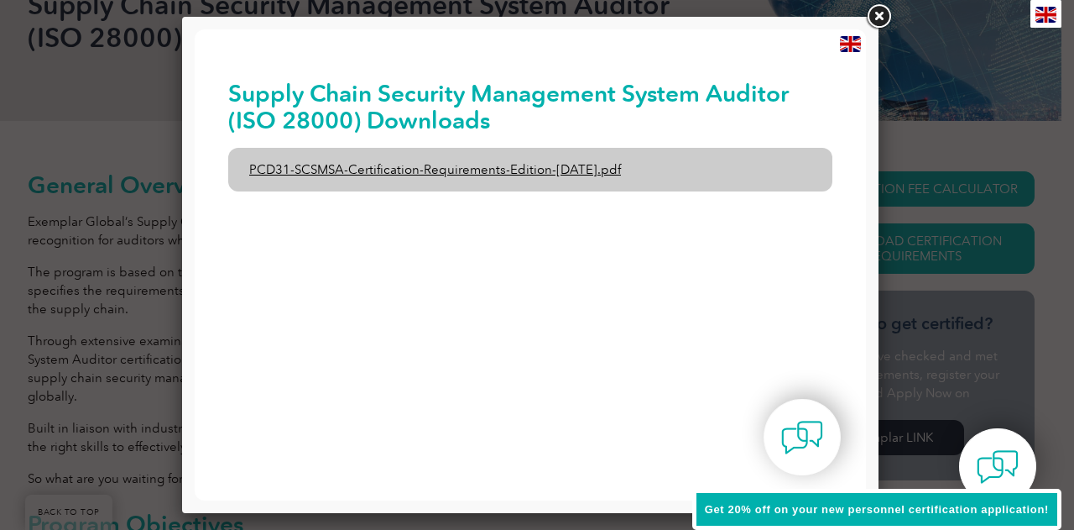
click at [582, 169] on link "PCD31-SCSMSA-Certification-Requirements-Edition-[DATE].pdf" at bounding box center [530, 170] width 604 height 44
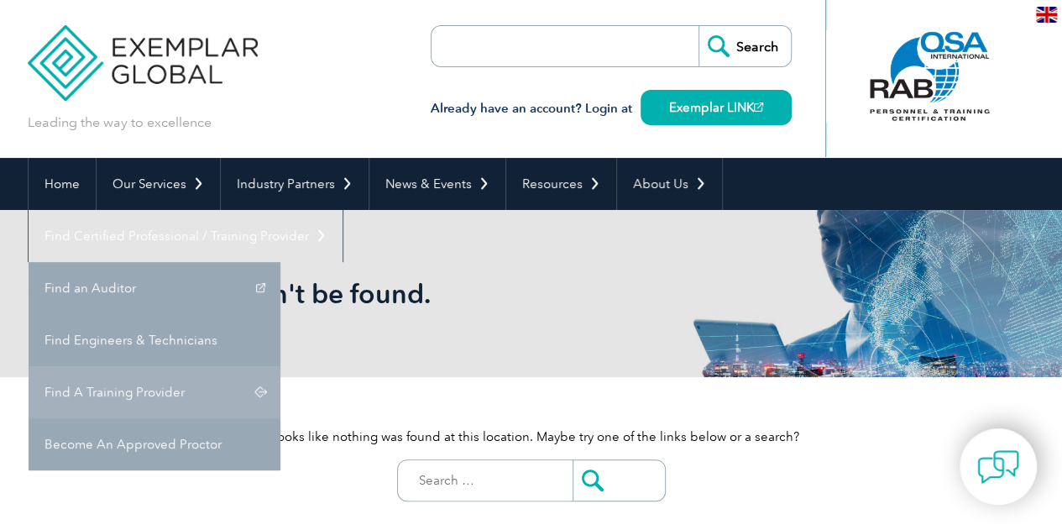
click at [280, 366] on link "Find A Training Provider" at bounding box center [155, 392] width 252 height 52
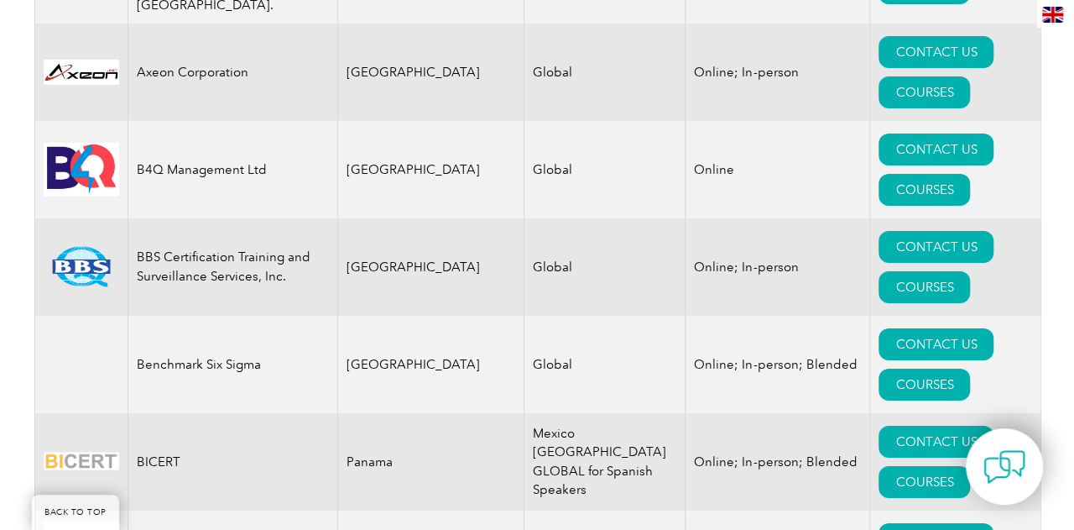
scroll to position [2869, 0]
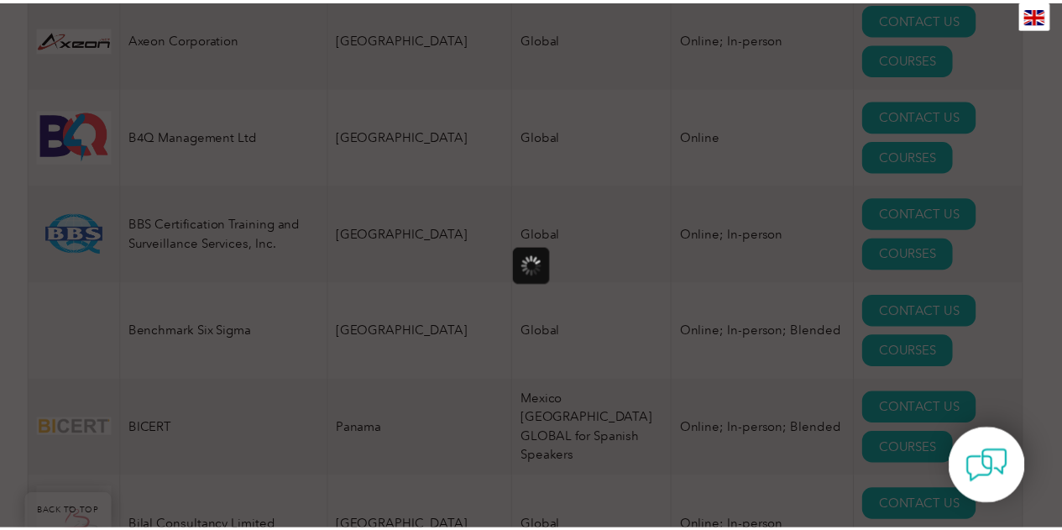
scroll to position [0, 0]
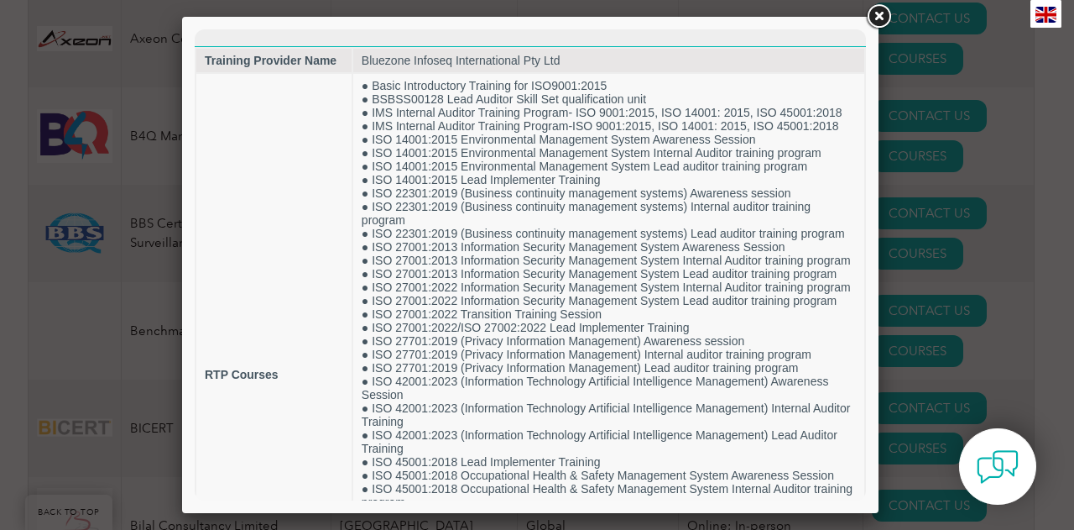
click at [883, 18] on link at bounding box center [879, 17] width 30 height 30
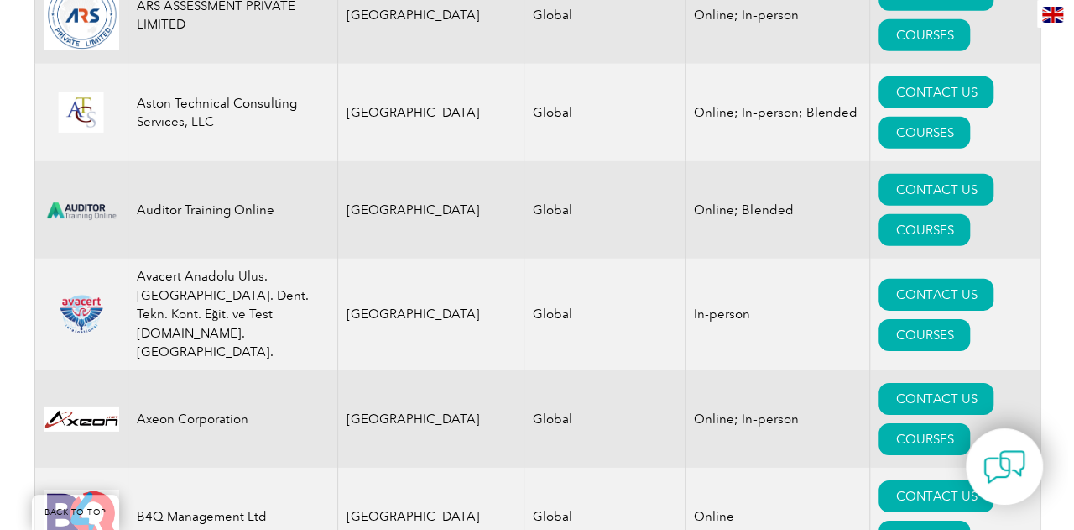
scroll to position [2432, 0]
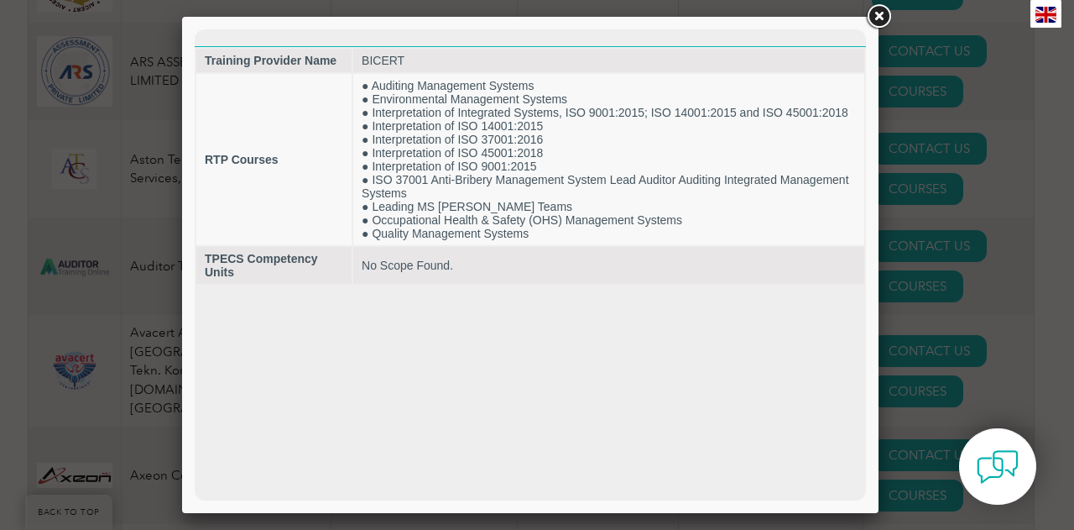
scroll to position [0, 0]
click at [888, 7] on link at bounding box center [879, 17] width 30 height 30
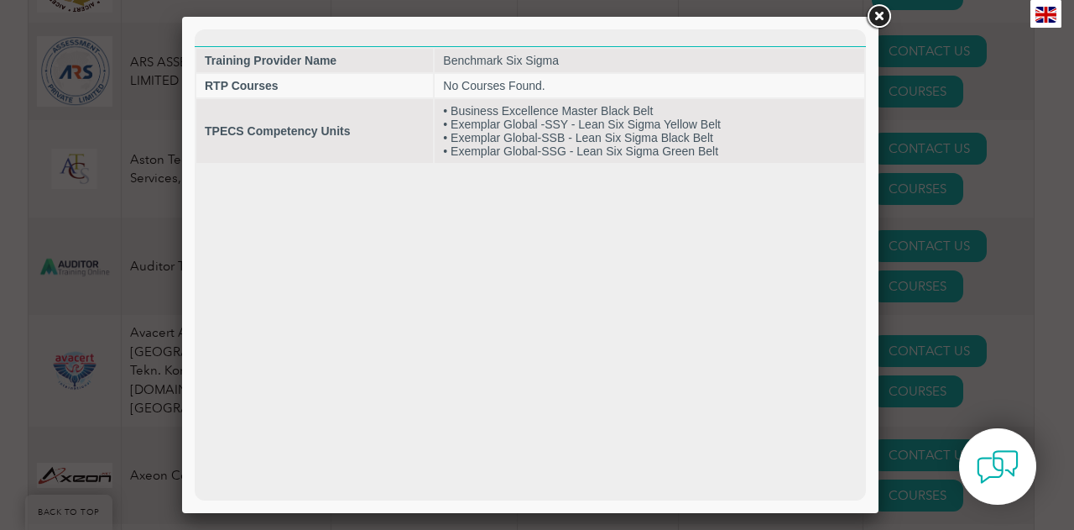
click at [872, 19] on link at bounding box center [879, 17] width 30 height 30
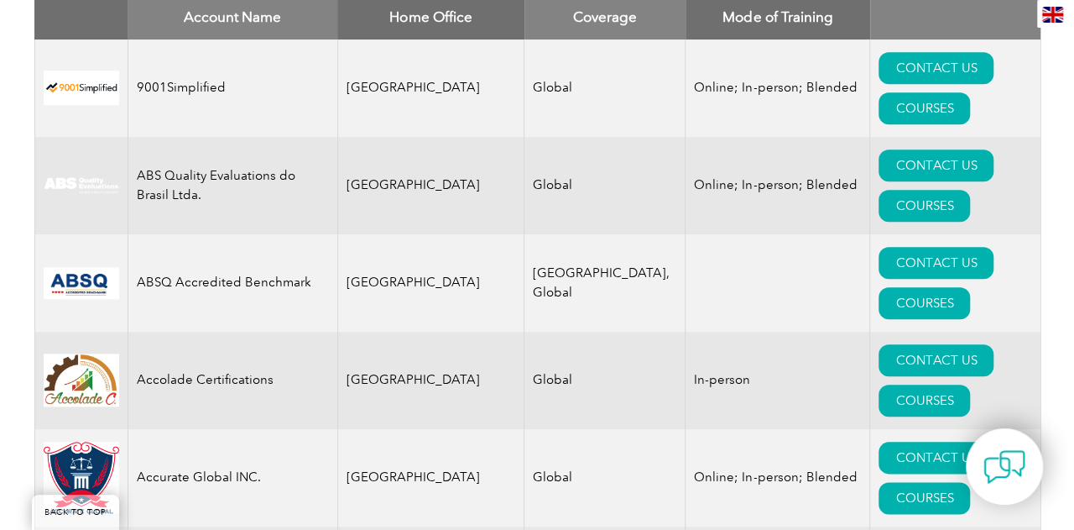
scroll to position [624, 0]
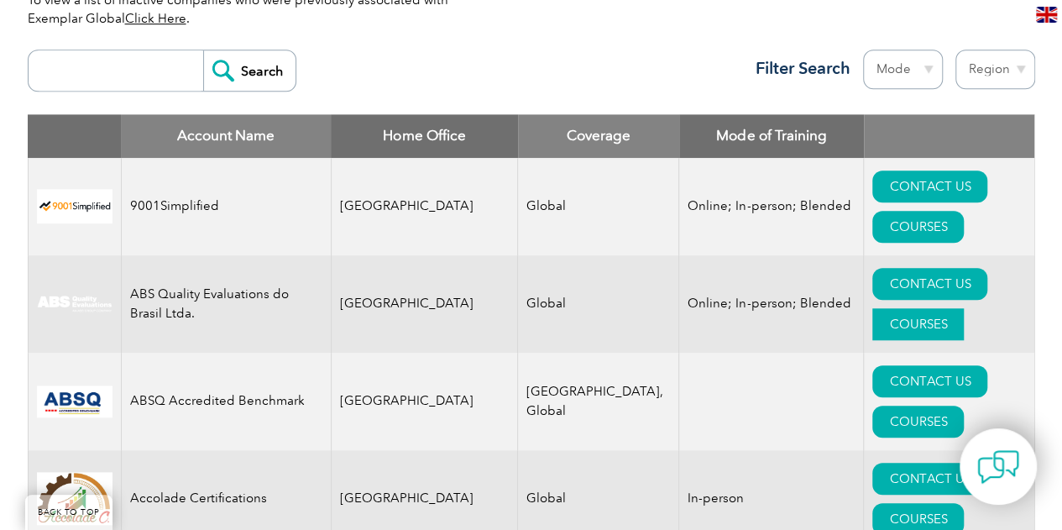
click at [952, 308] on link "COURSES" at bounding box center [917, 324] width 91 height 32
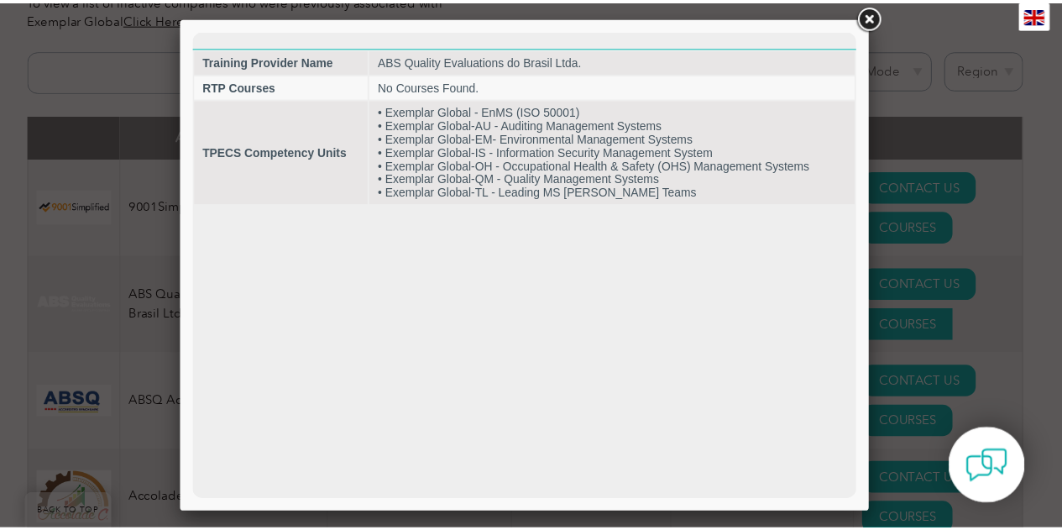
scroll to position [0, 0]
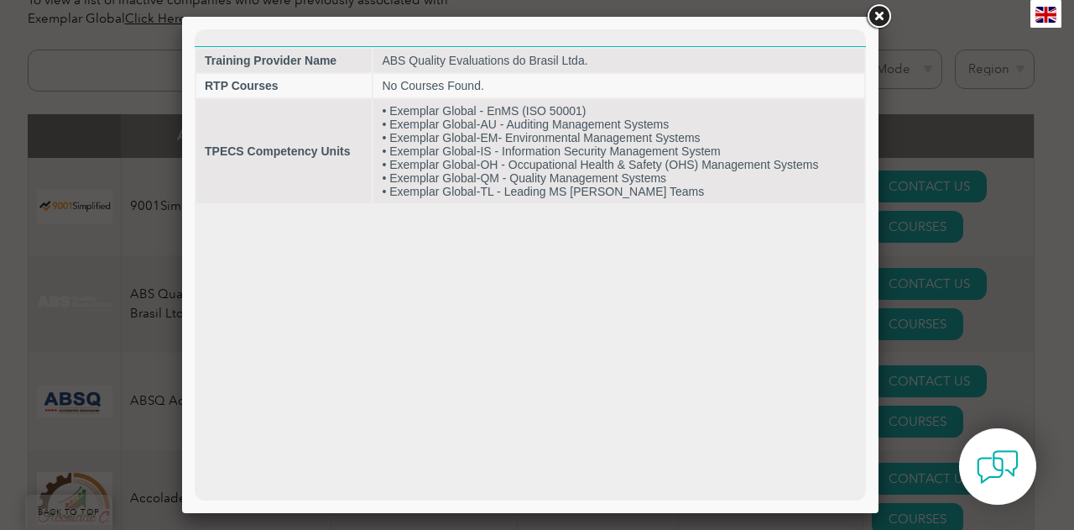
click at [880, 16] on link at bounding box center [879, 17] width 30 height 30
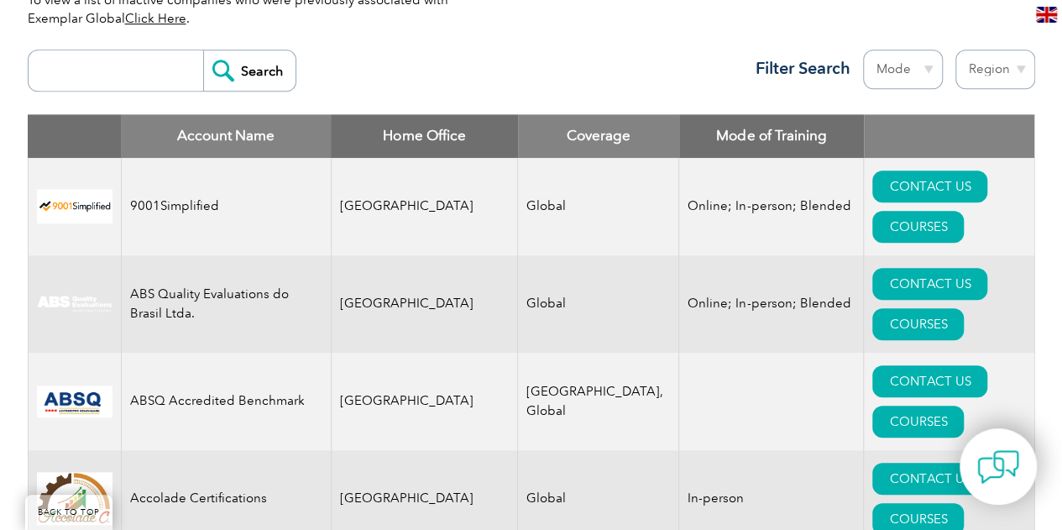
click at [925, 75] on select "Mode Online In-person Blended" at bounding box center [903, 69] width 80 height 39
select select "Online"
click at [863, 50] on select "Mode Online In-person Blended" at bounding box center [903, 69] width 80 height 39
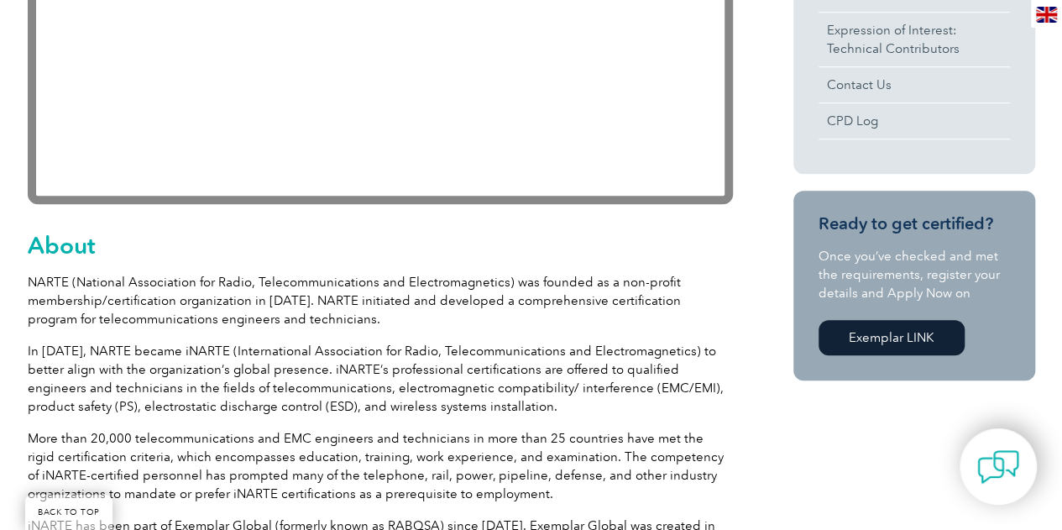
scroll to position [705, 0]
